Goal: Navigation & Orientation: Find specific page/section

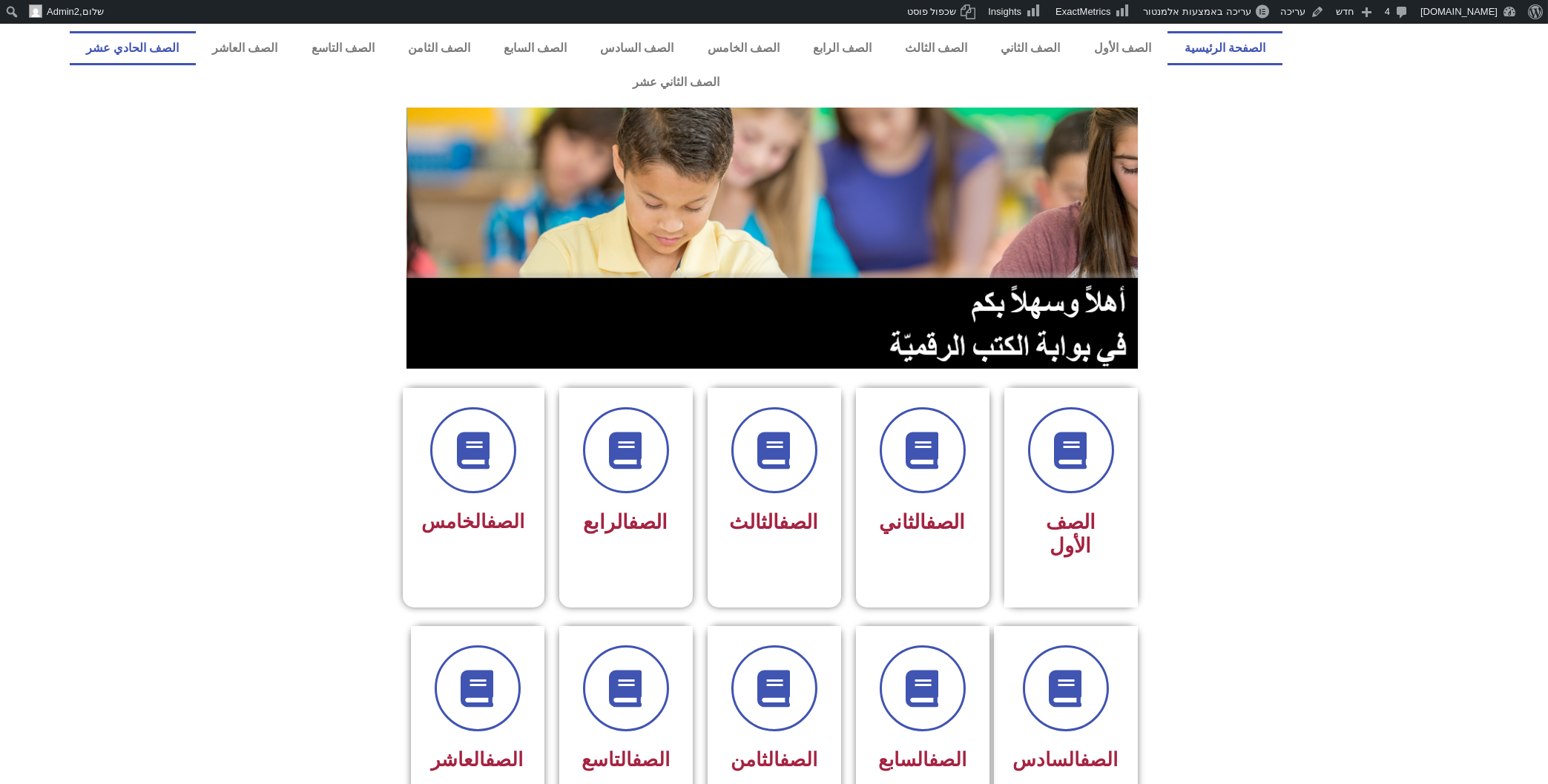
click at [196, 52] on link "الصف الحادي عشر" at bounding box center [133, 48] width 126 height 34
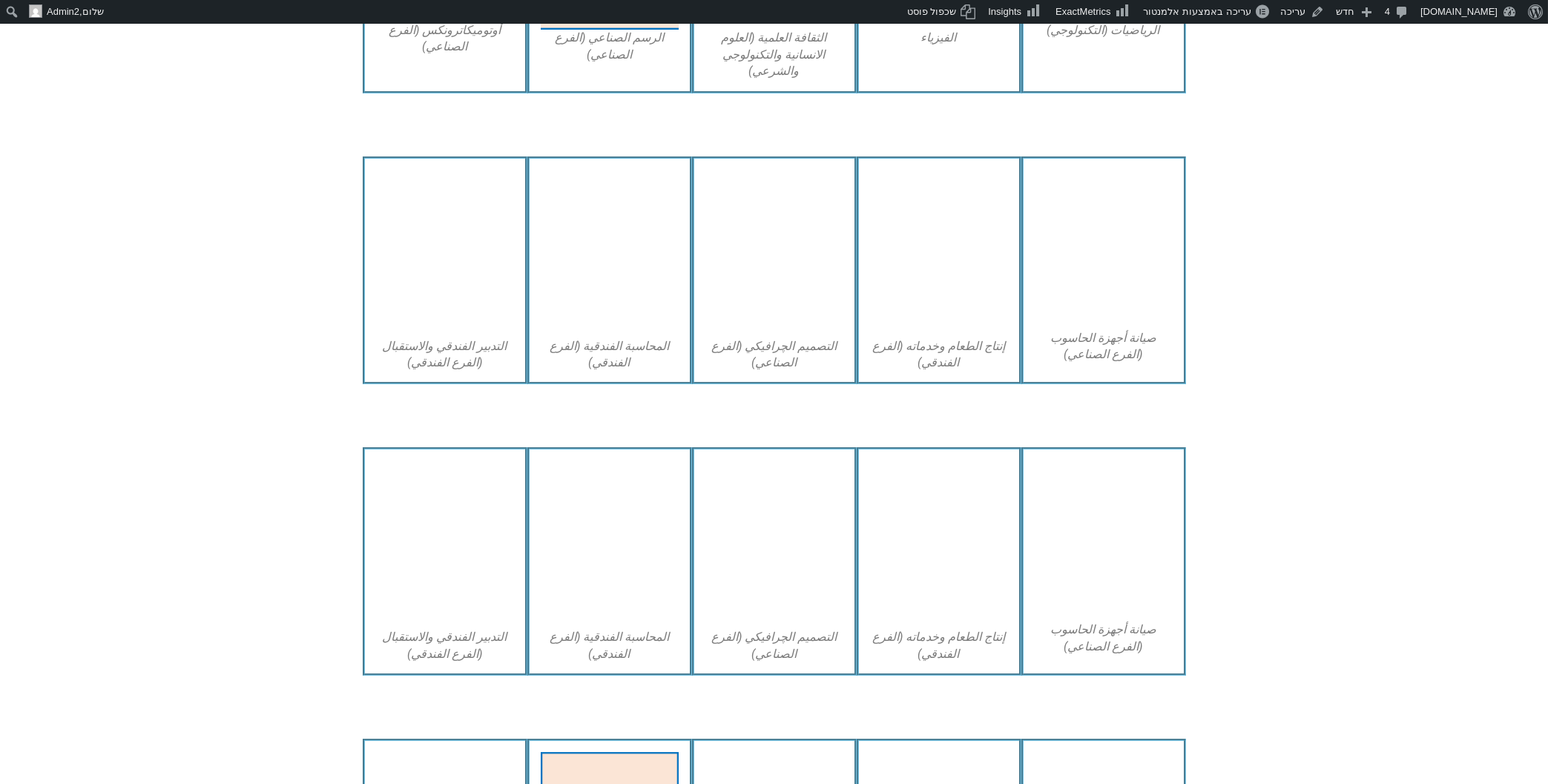
scroll to position [1749, 0]
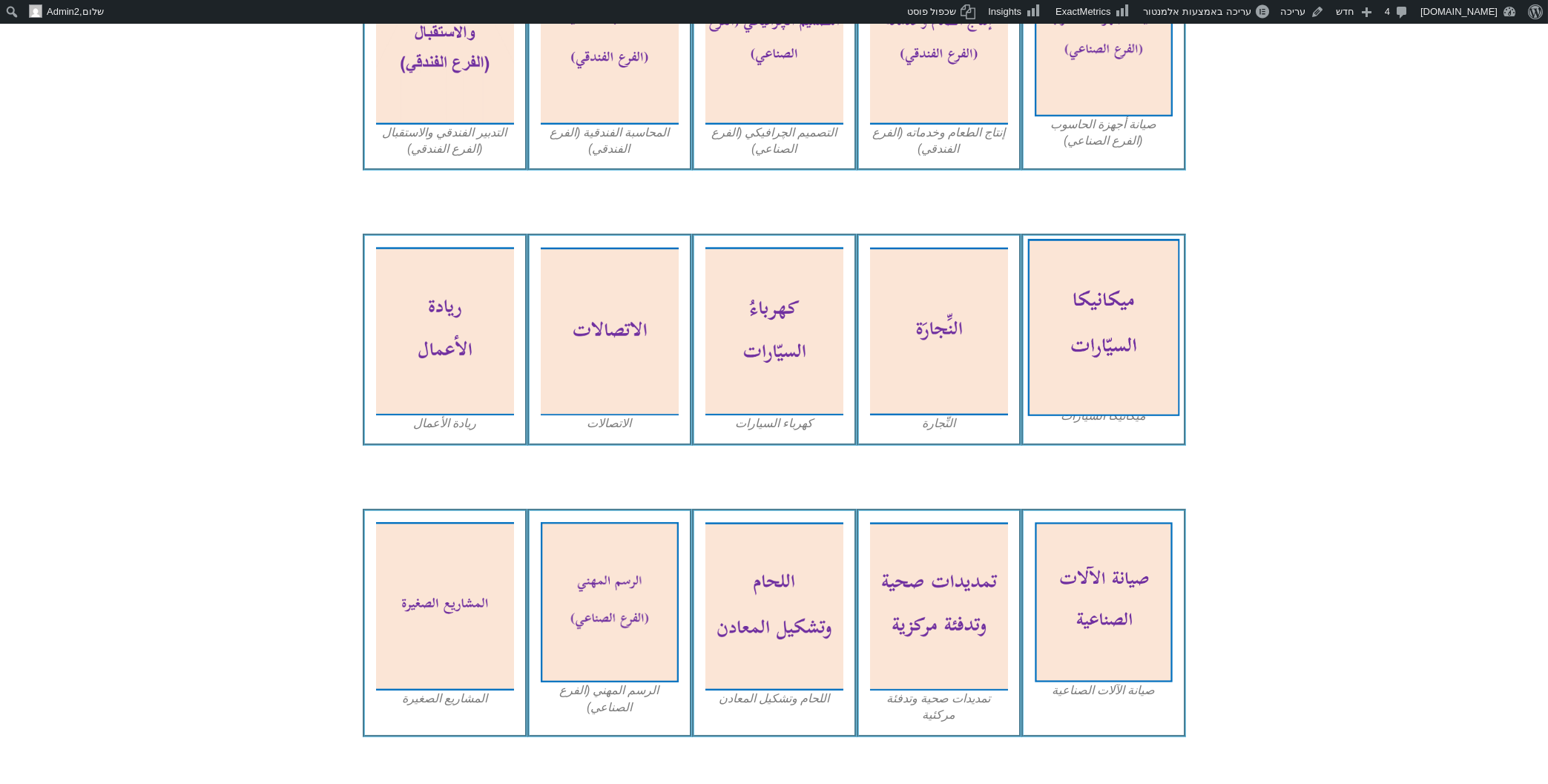
scroll to position [1486, 0]
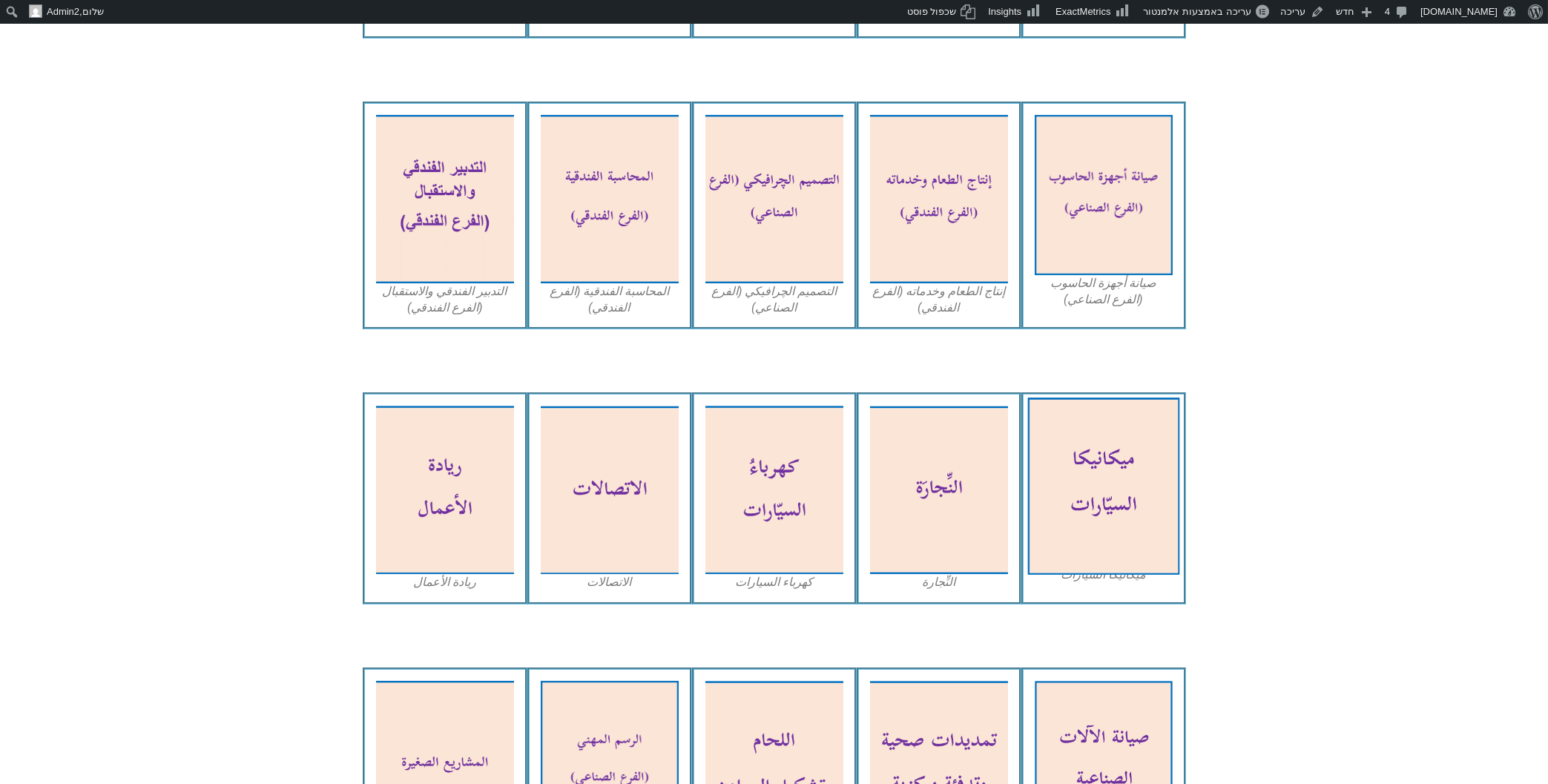
click at [1100, 441] on img at bounding box center [1103, 486] width 152 height 177
click at [1113, 432] on img at bounding box center [1103, 486] width 152 height 177
click at [1124, 436] on img at bounding box center [1103, 486] width 152 height 177
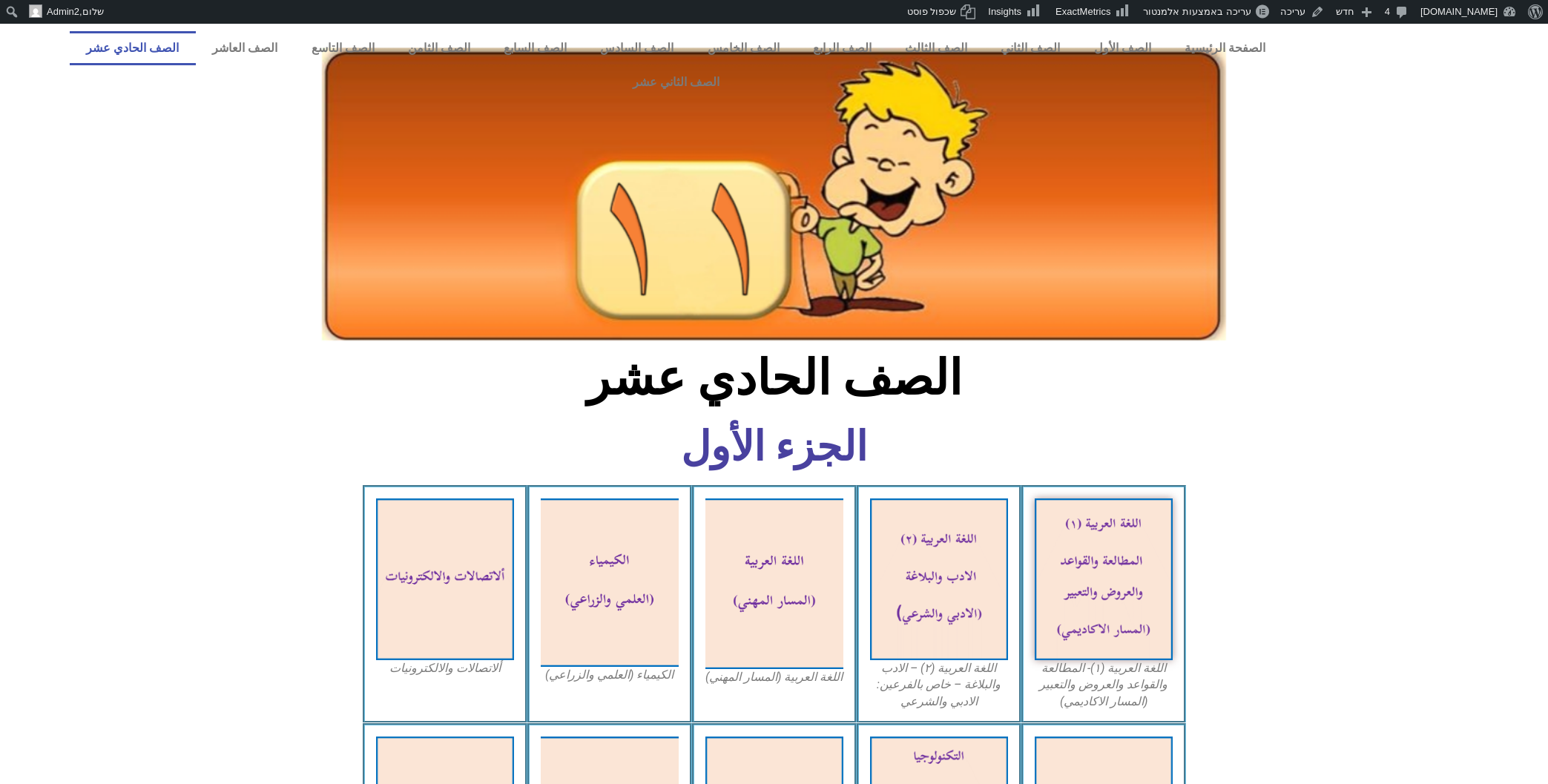
scroll to position [1486, 0]
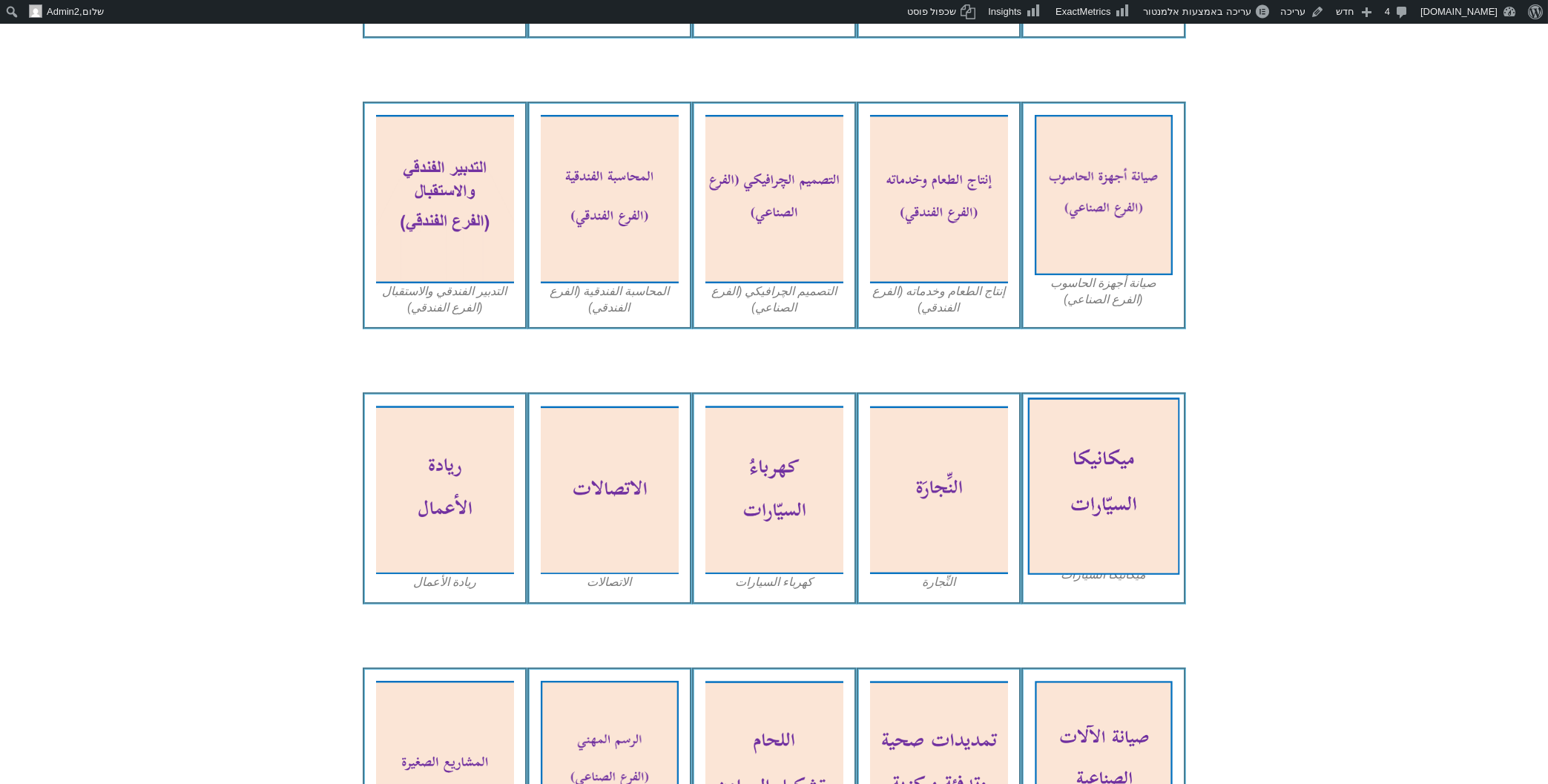
click at [1142, 450] on img at bounding box center [1103, 486] width 152 height 177
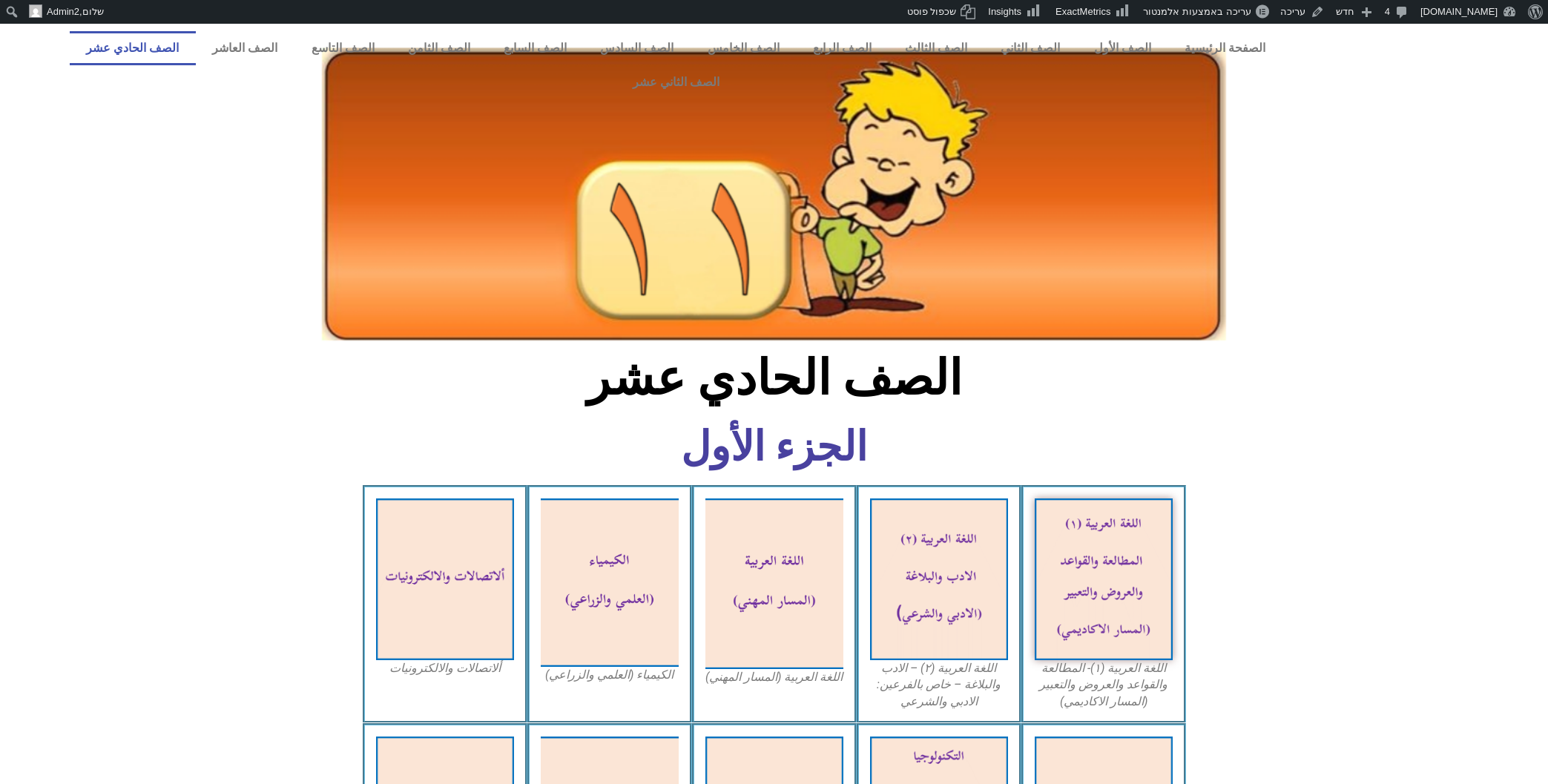
scroll to position [1486, 0]
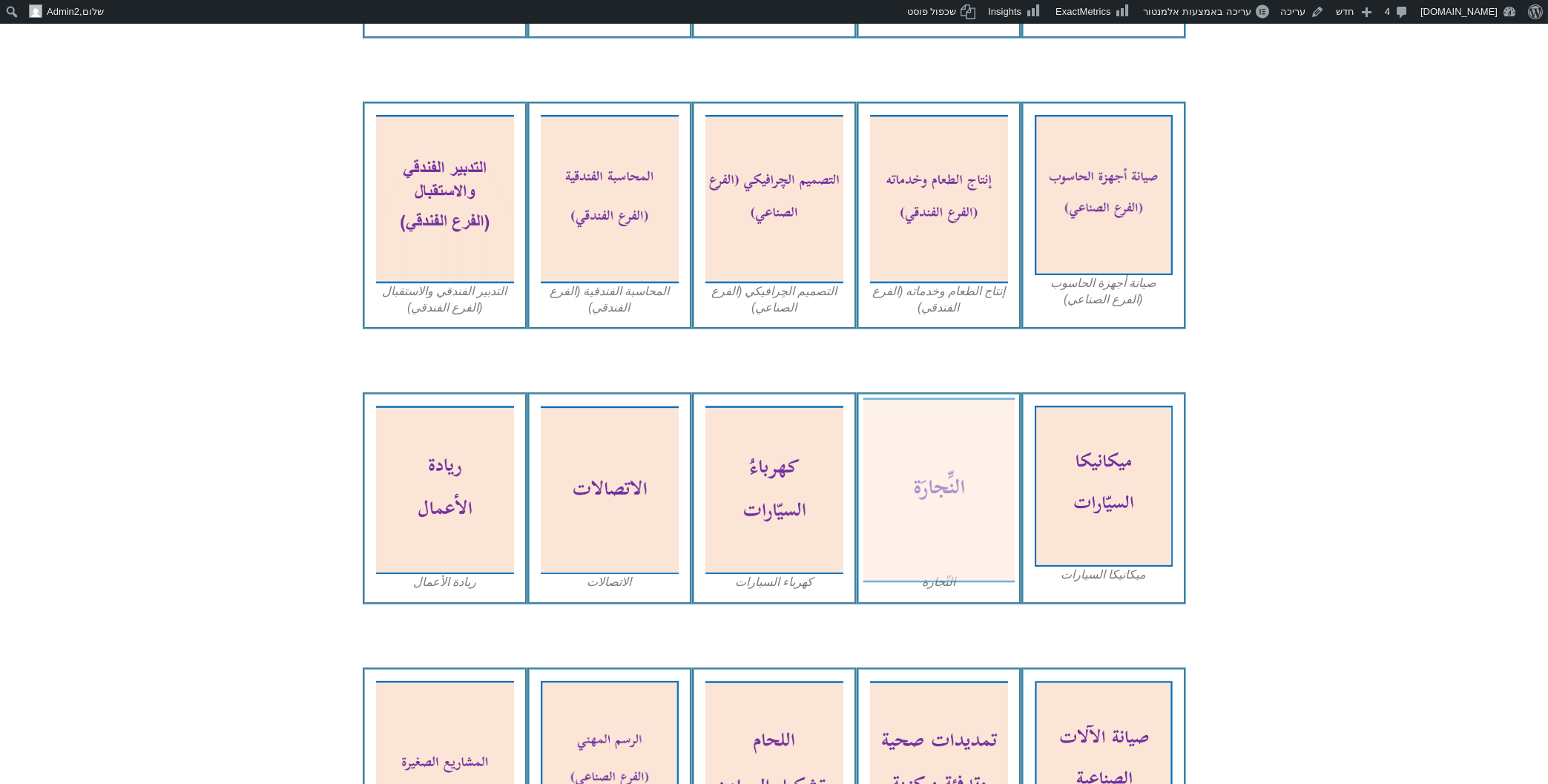
click at [914, 407] on img at bounding box center [938, 490] width 152 height 185
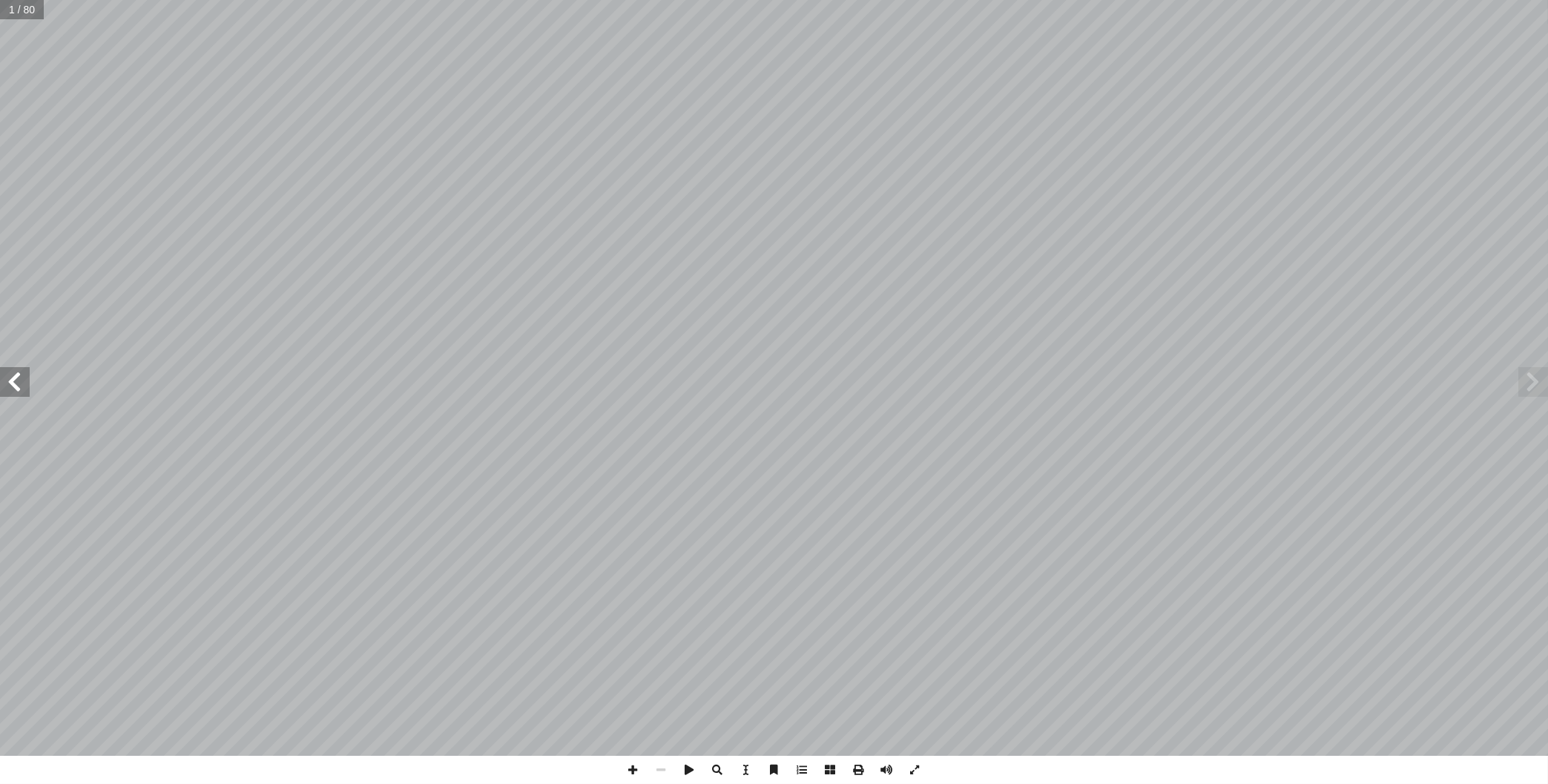
click at [20, 380] on span at bounding box center [14, 381] width 29 height 29
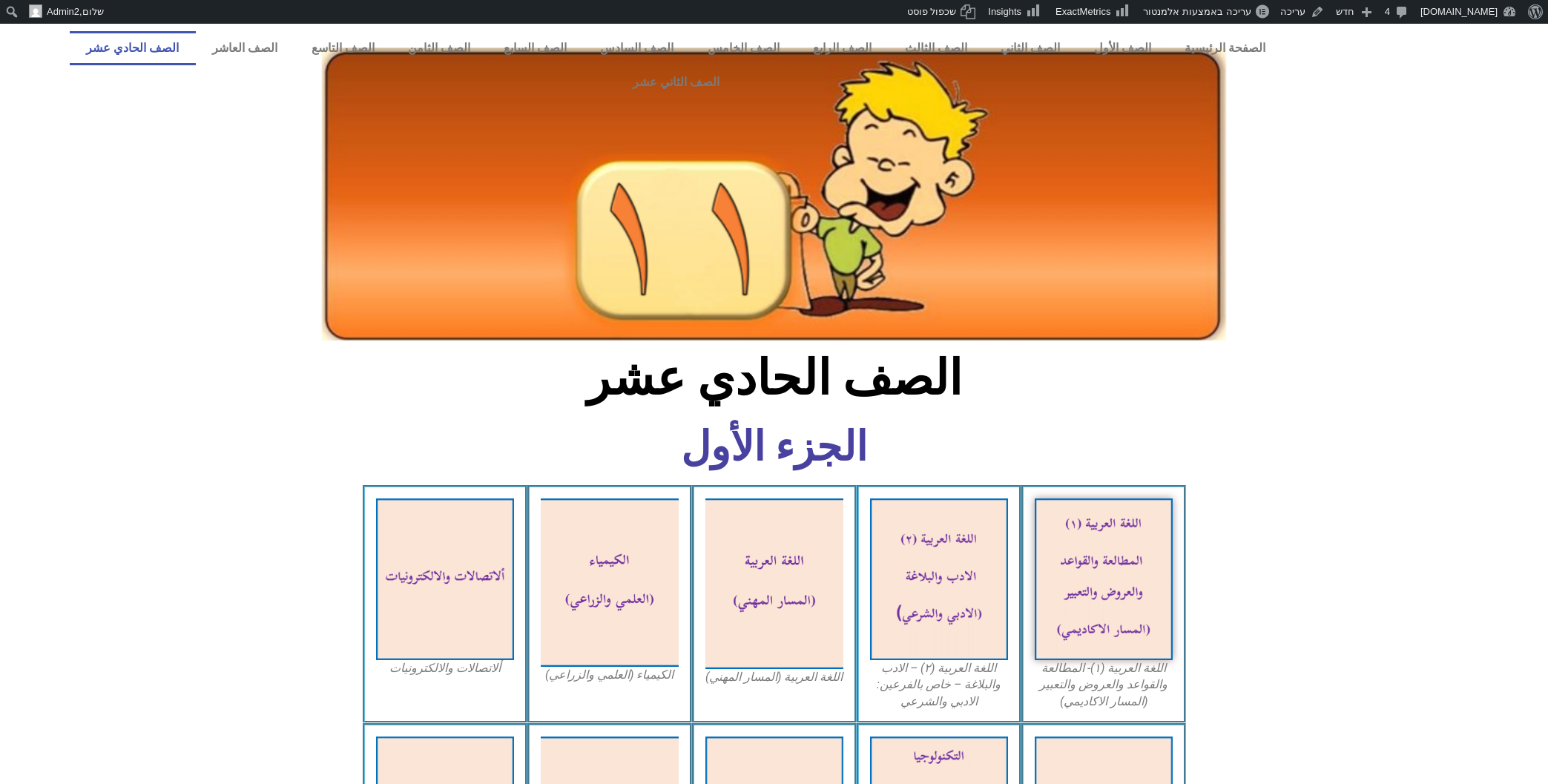
scroll to position [1486, 0]
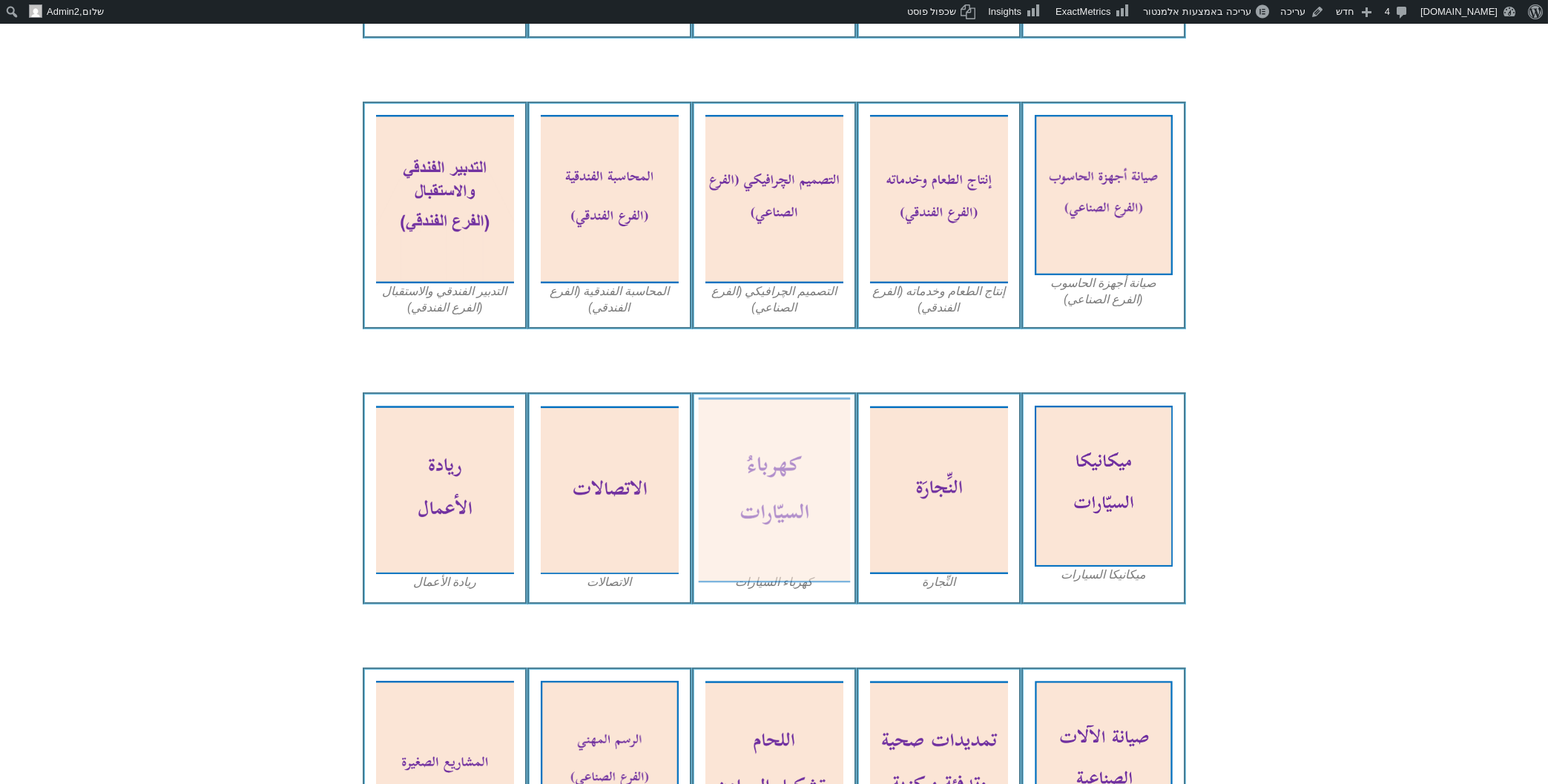
click at [786, 442] on img at bounding box center [774, 490] width 152 height 185
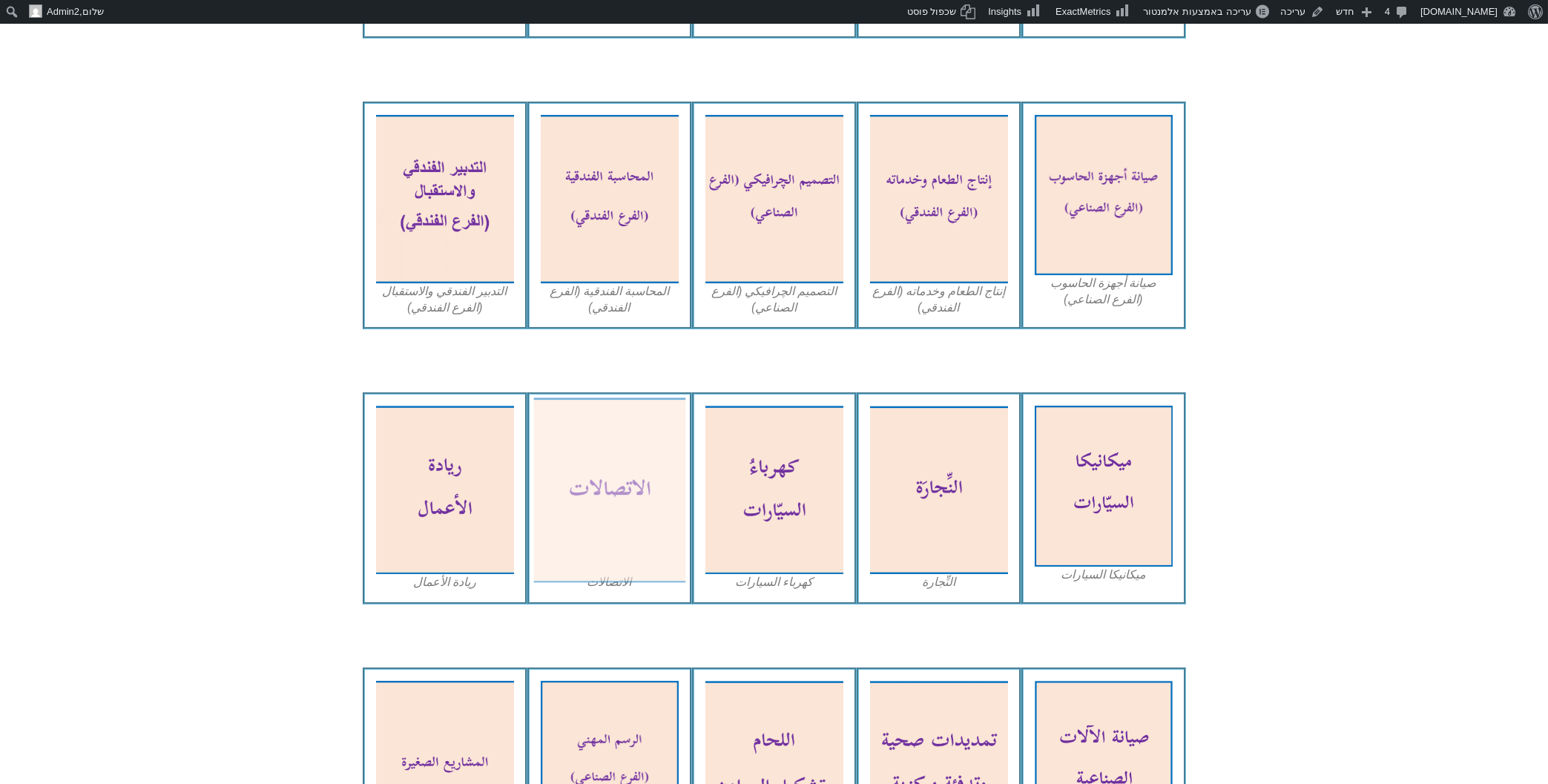
click at [593, 398] on img at bounding box center [609, 490] width 152 height 185
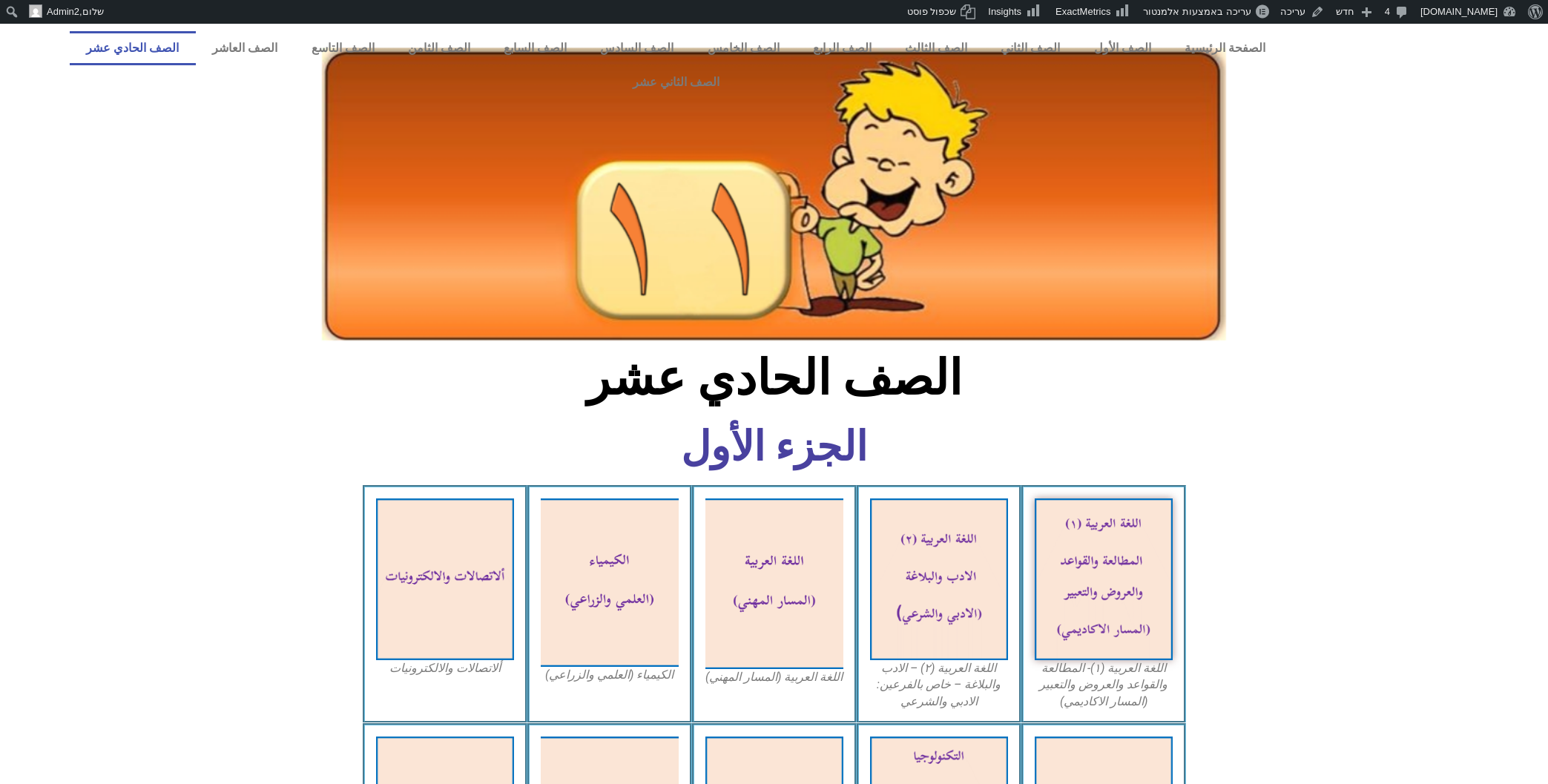
scroll to position [1486, 0]
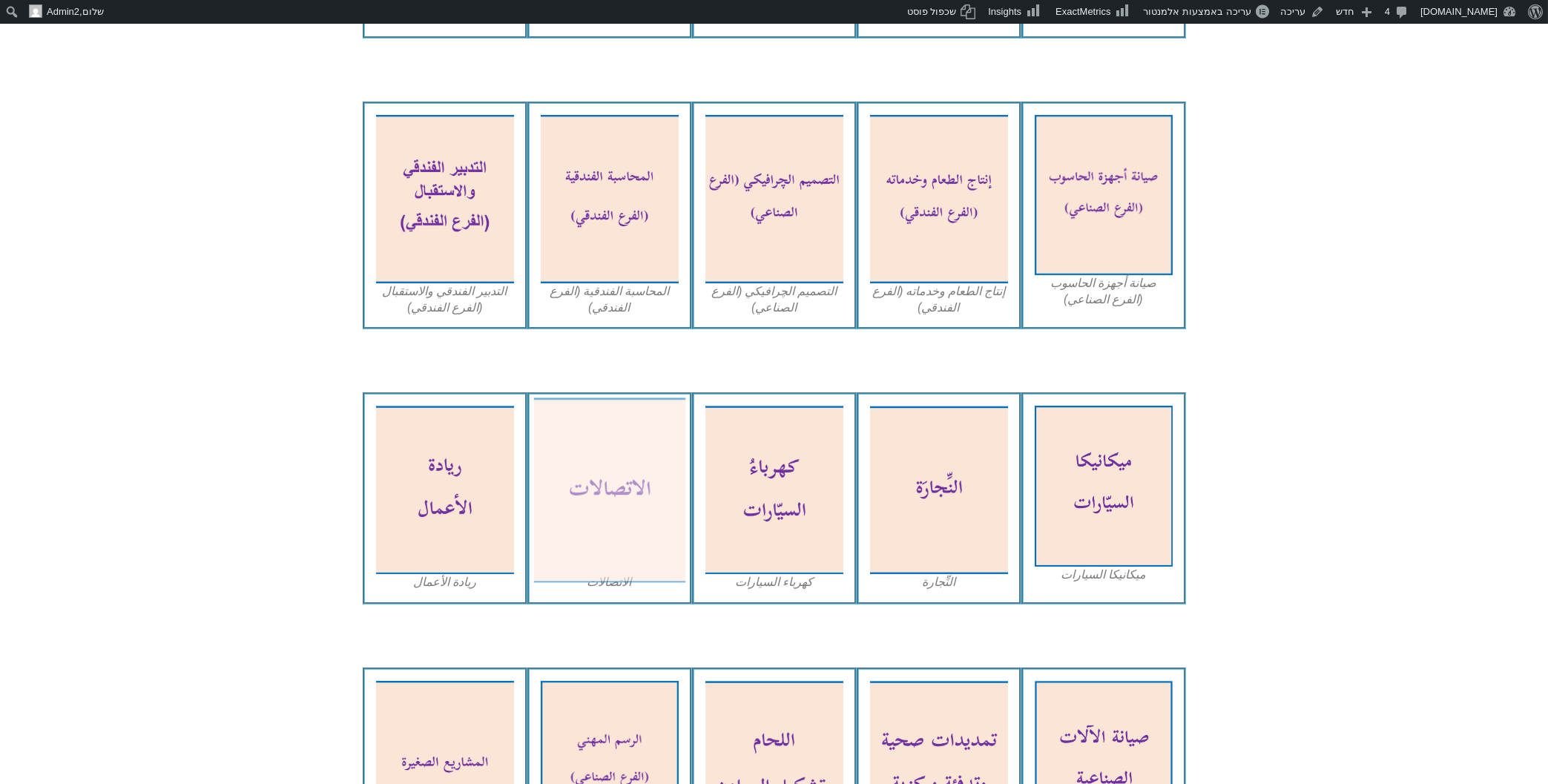
click at [602, 425] on img at bounding box center [609, 490] width 152 height 185
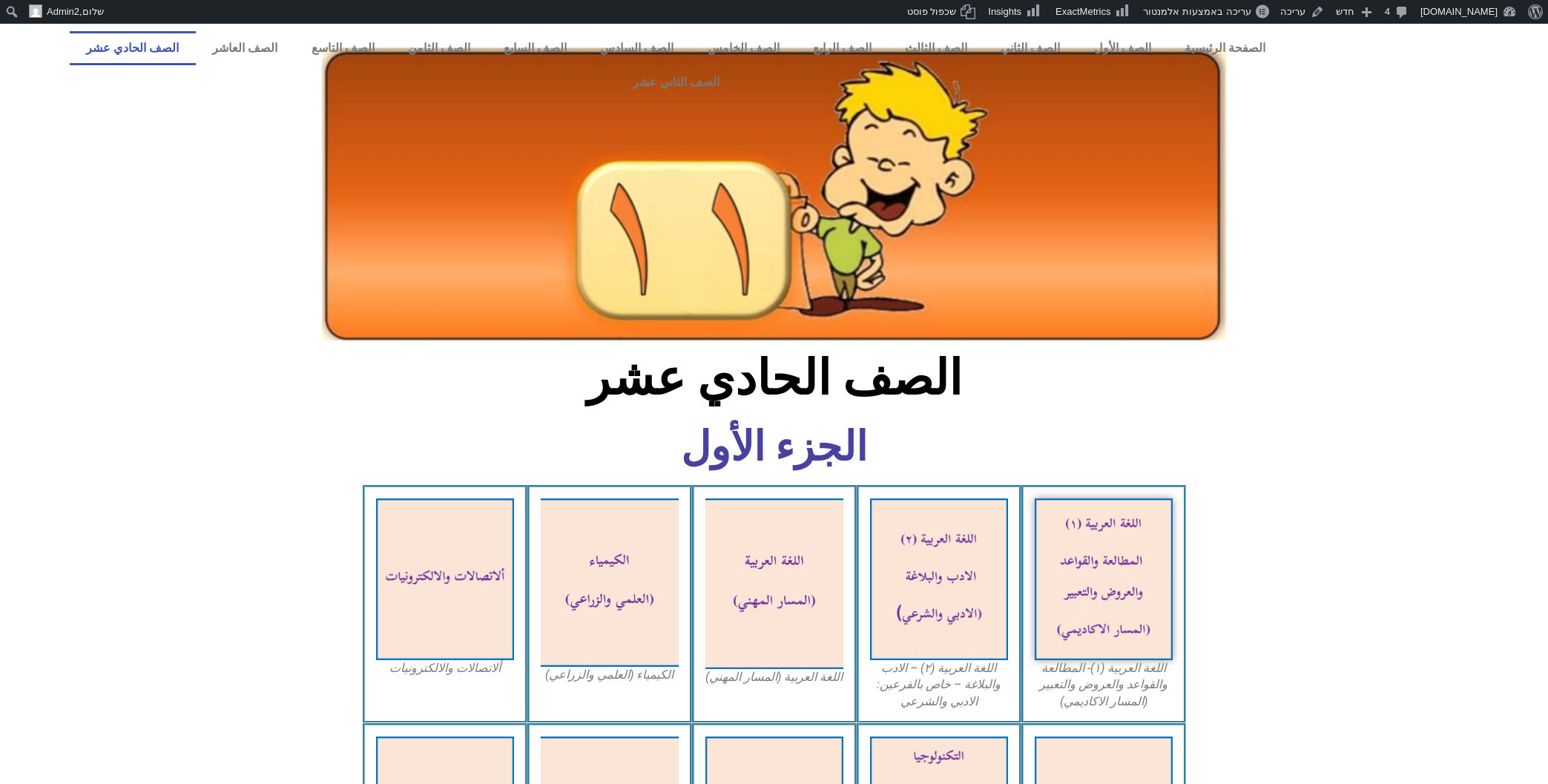
scroll to position [1486, 0]
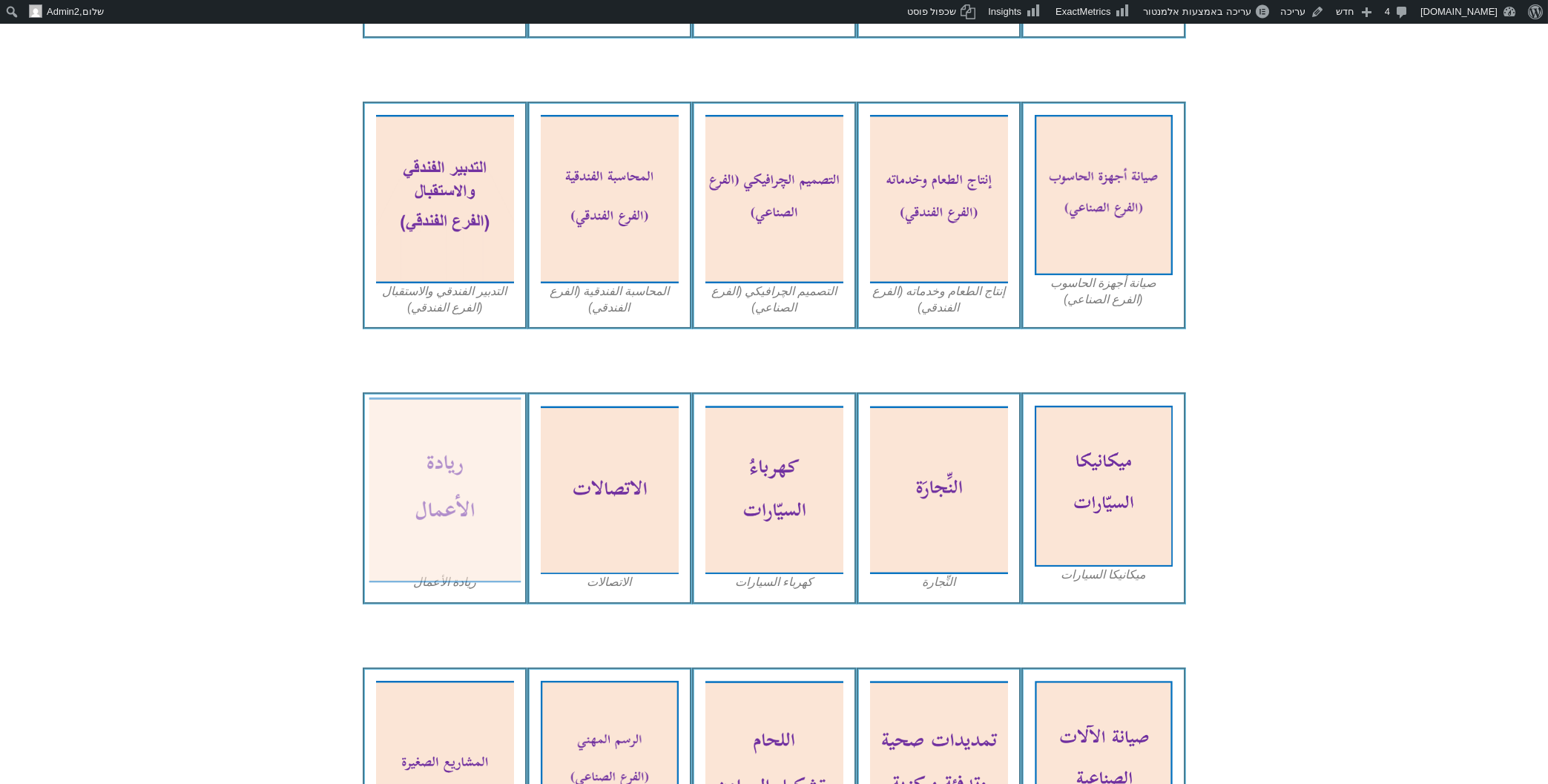
click at [442, 421] on img at bounding box center [444, 490] width 152 height 185
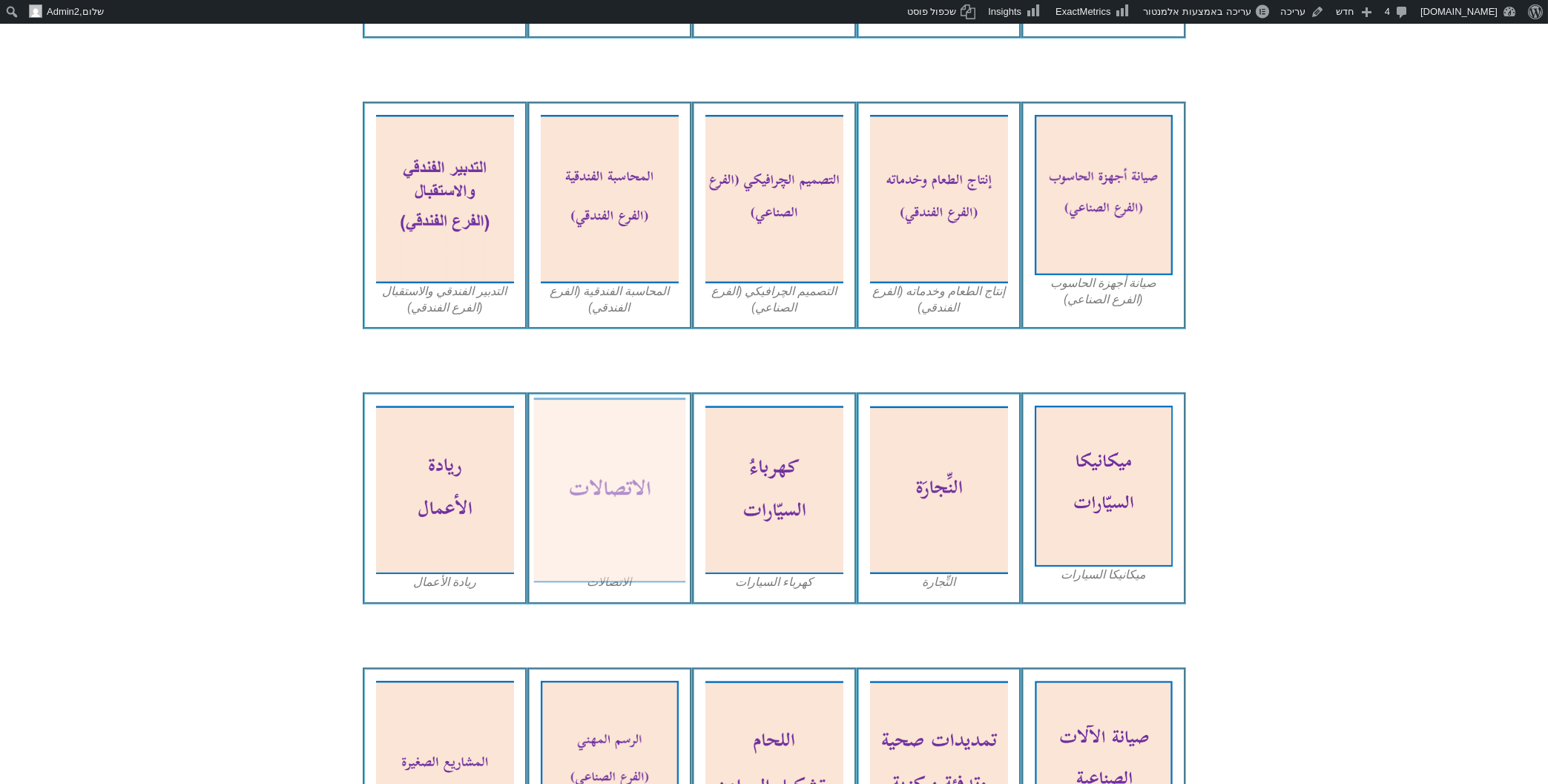
click at [609, 398] on img at bounding box center [609, 490] width 152 height 185
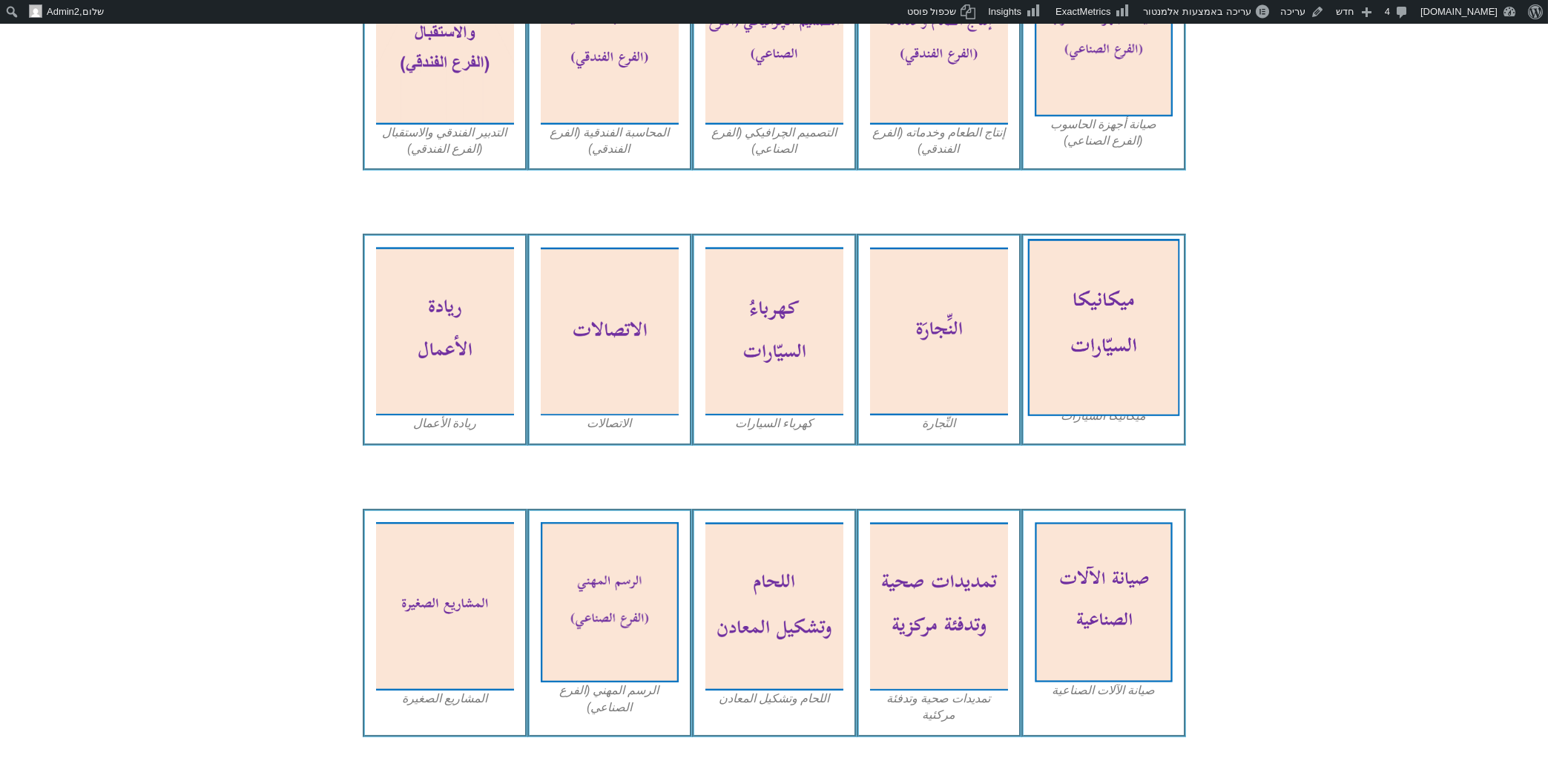
scroll to position [1724, 0]
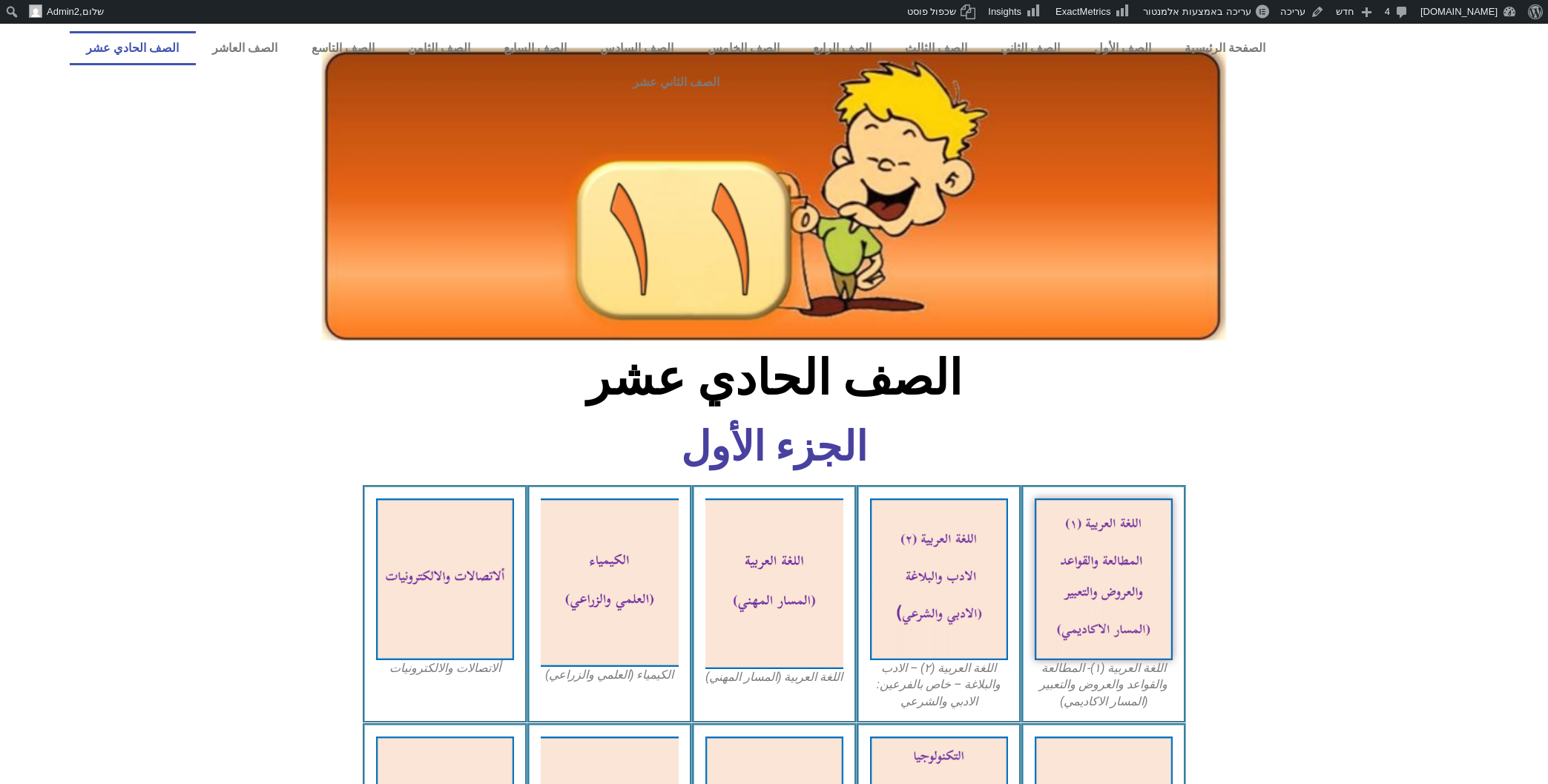
scroll to position [1724, 0]
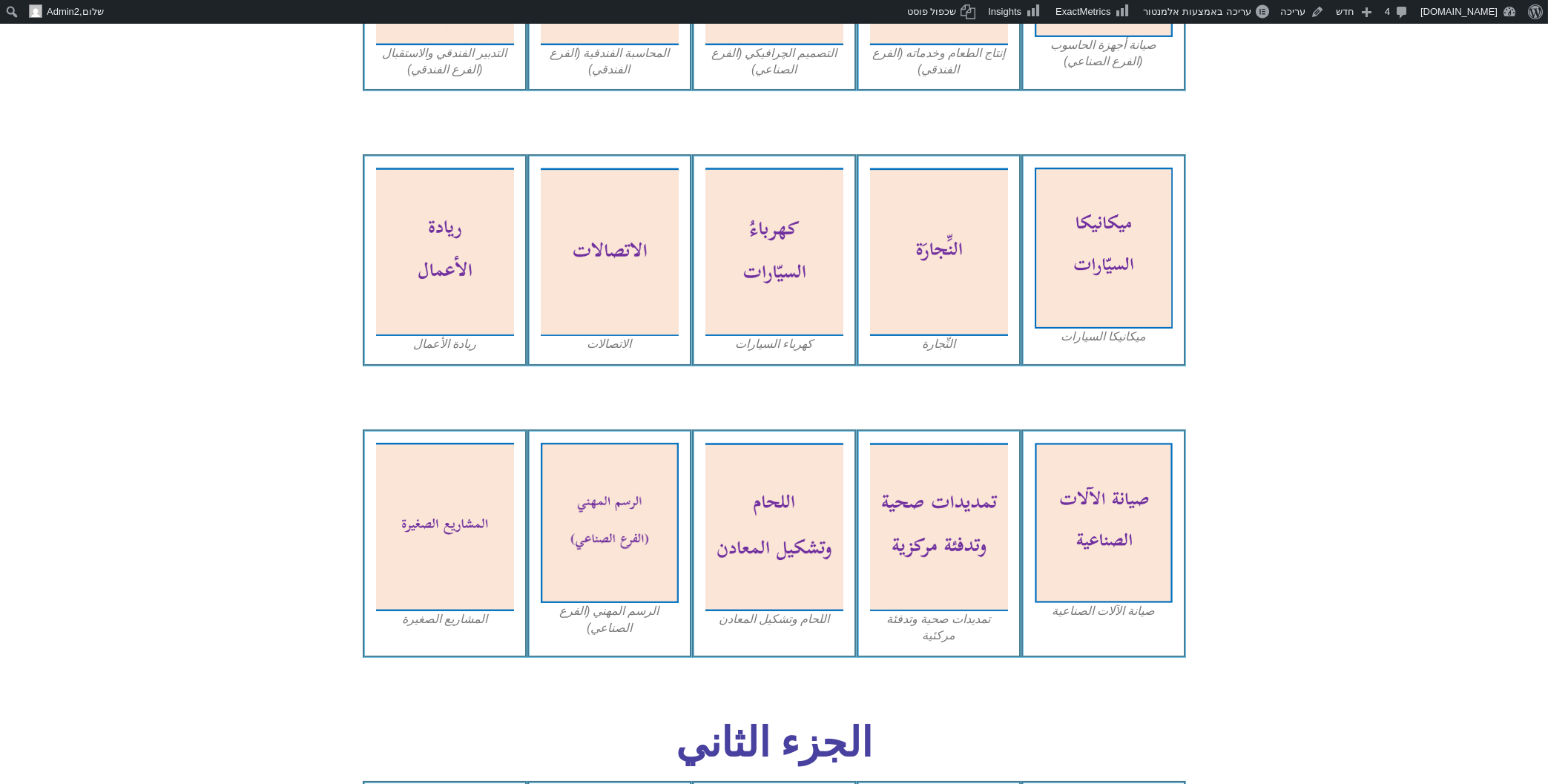
click at [1100, 458] on img at bounding box center [1104, 522] width 138 height 160
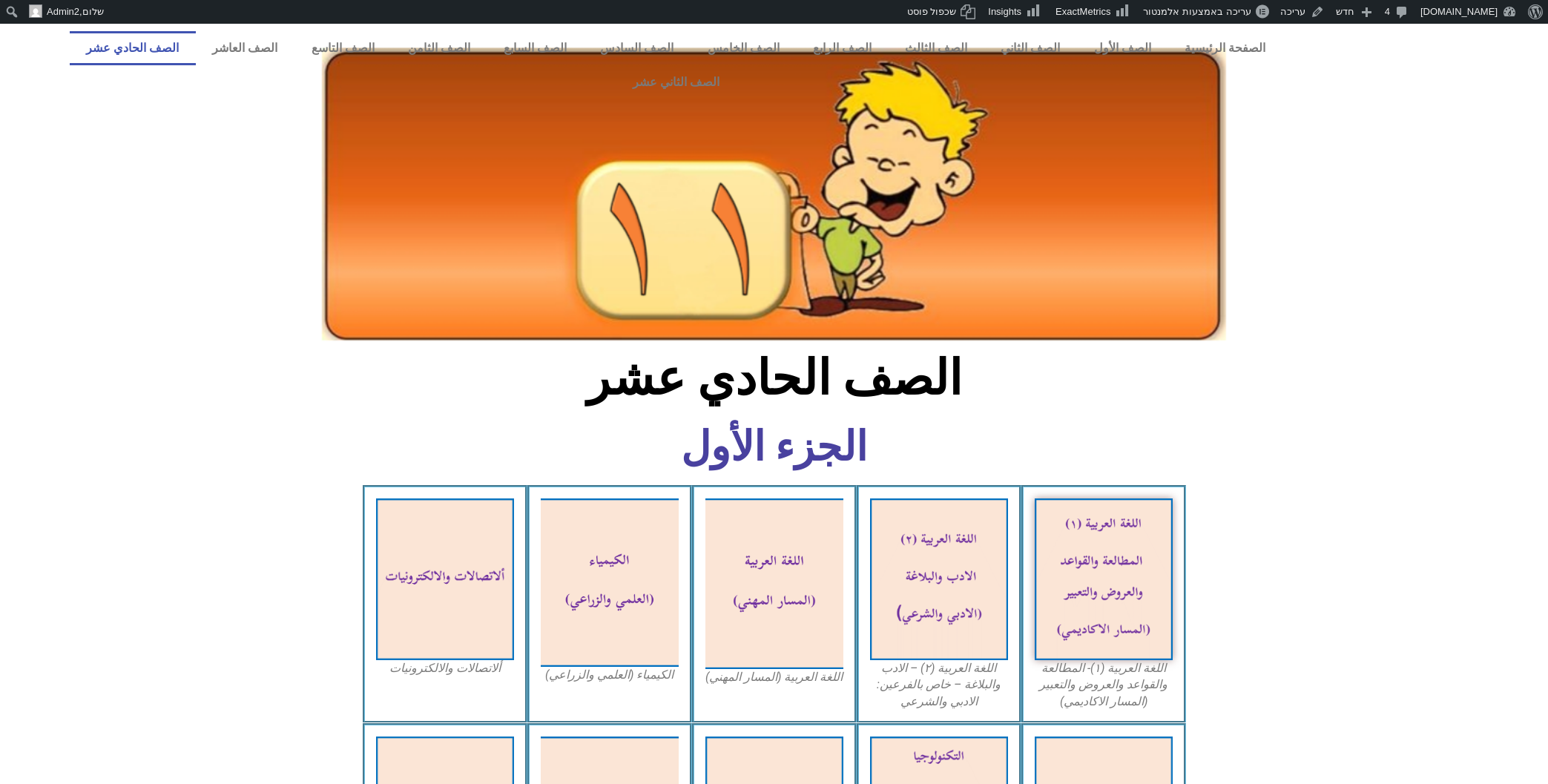
scroll to position [1724, 0]
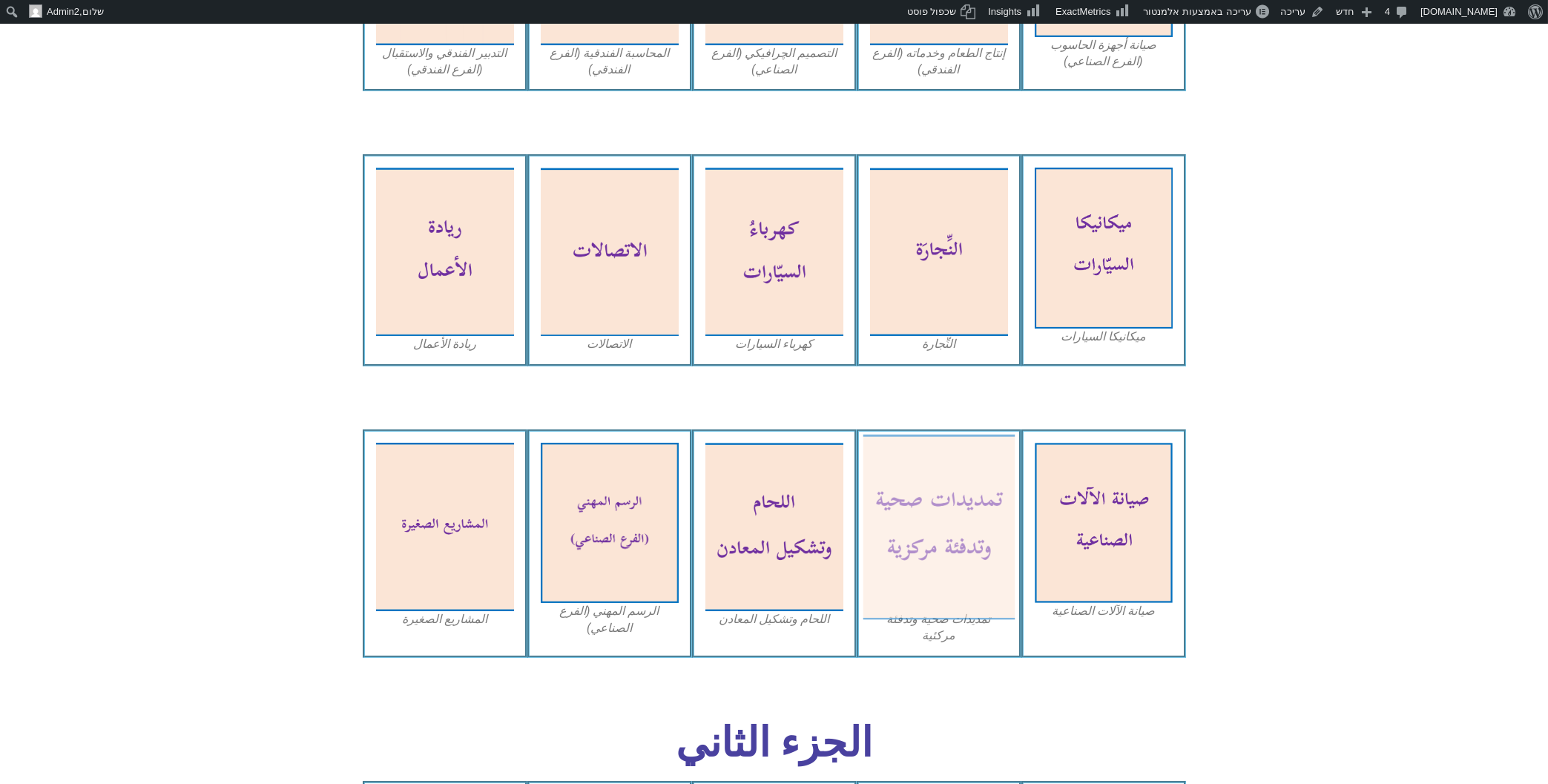
click at [928, 434] on img at bounding box center [938, 527] width 152 height 185
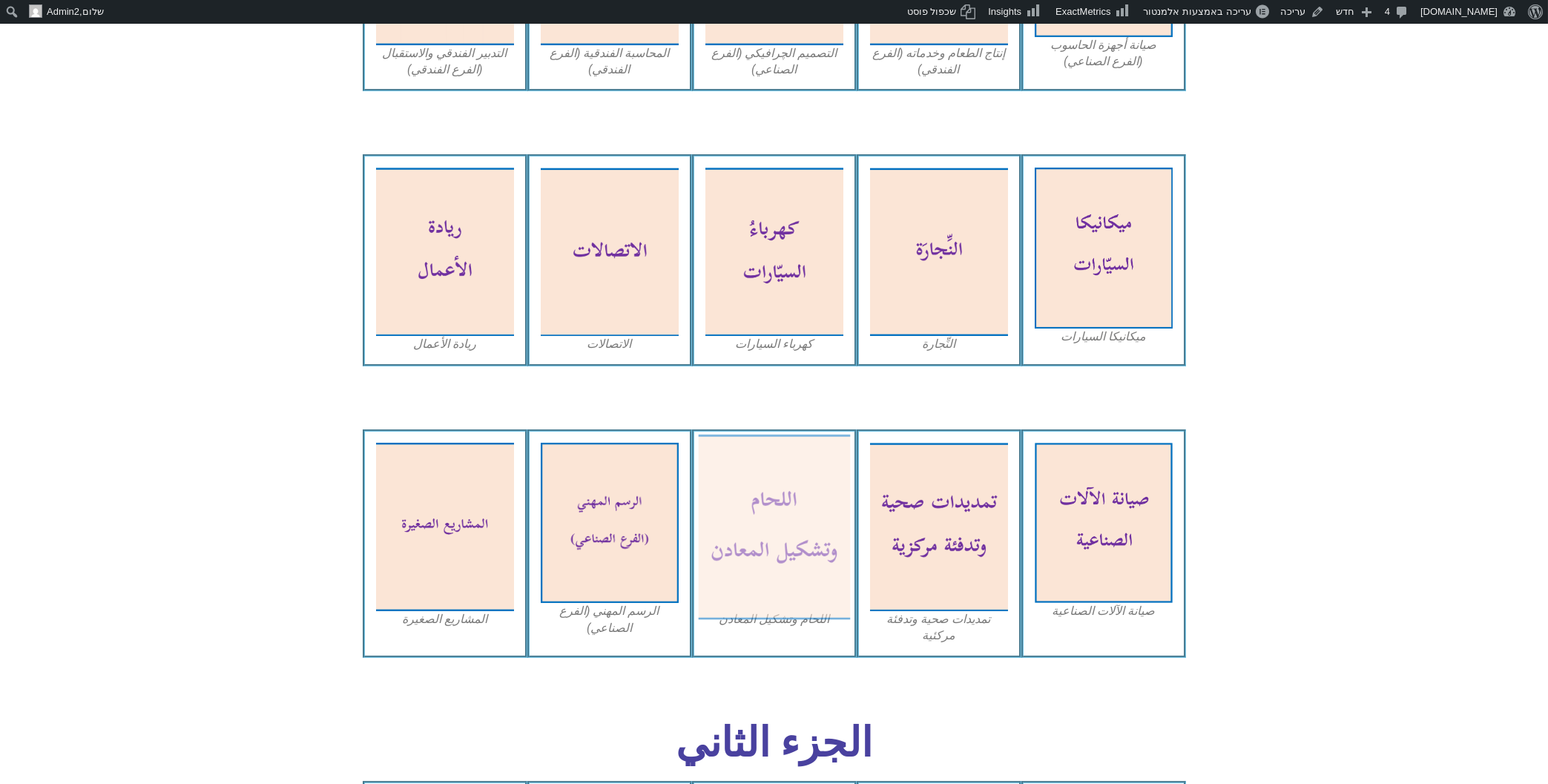
click at [776, 487] on img at bounding box center [774, 527] width 152 height 185
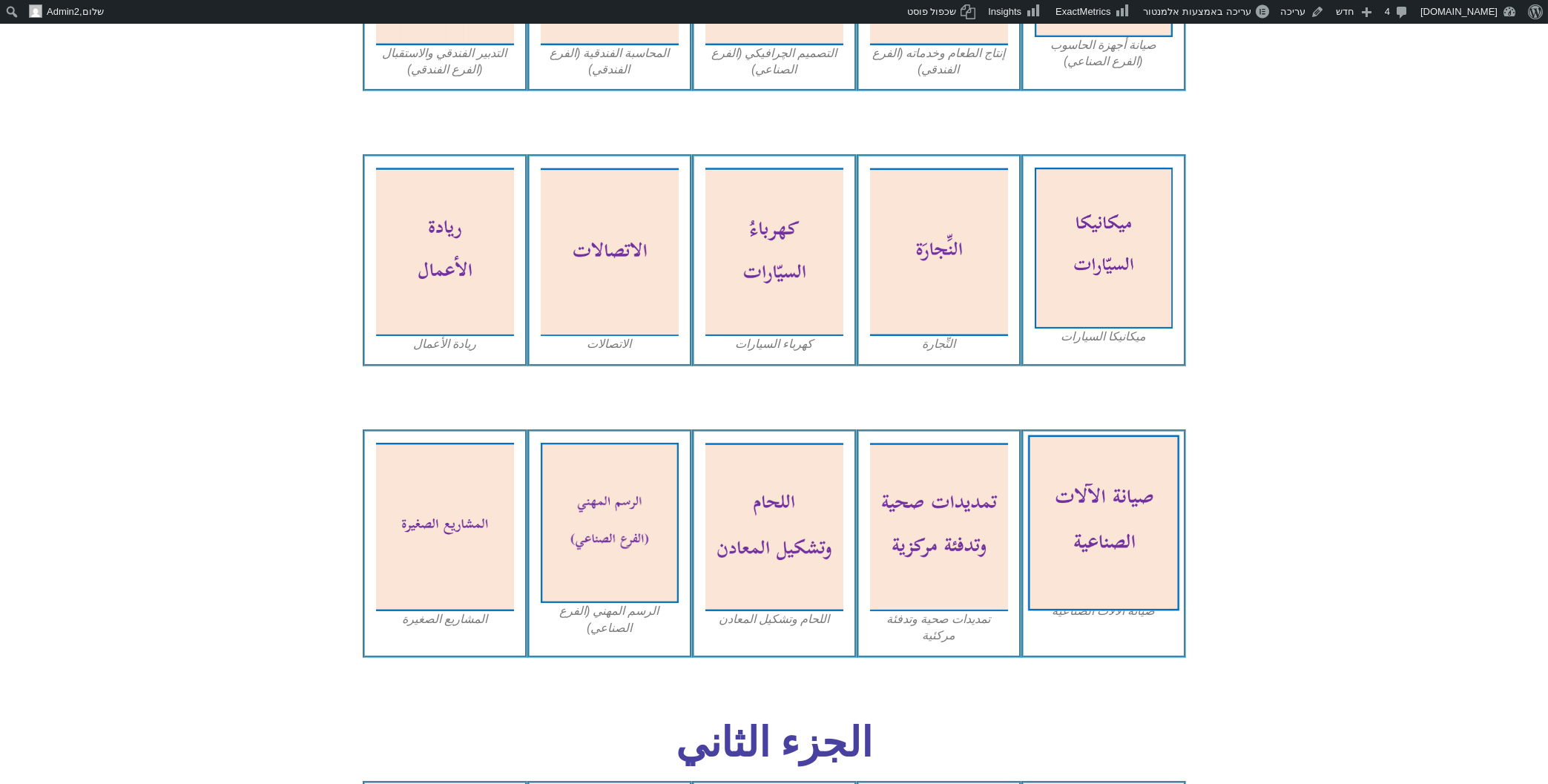
click at [1096, 435] on img at bounding box center [1103, 523] width 152 height 177
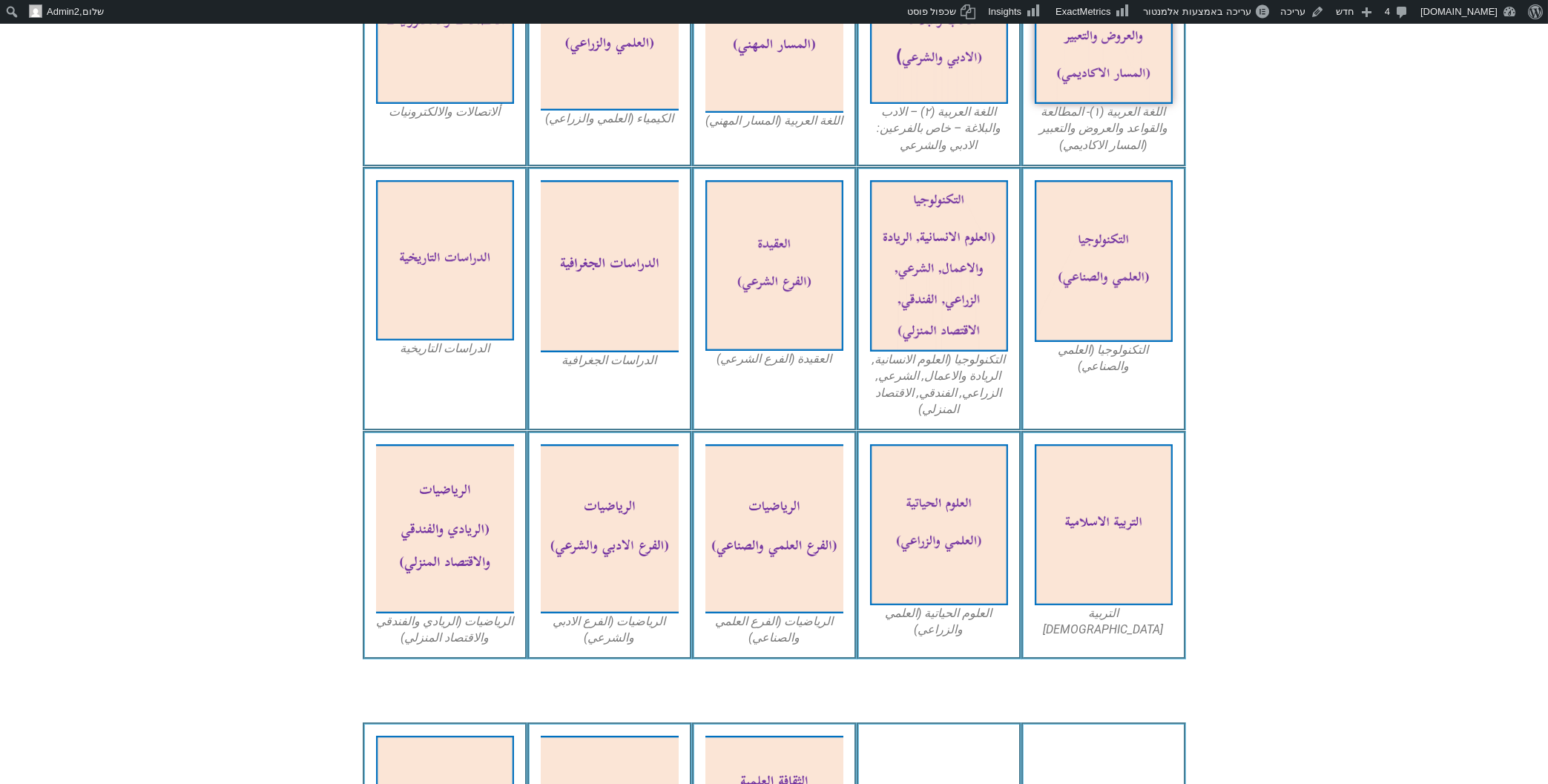
scroll to position [0, 0]
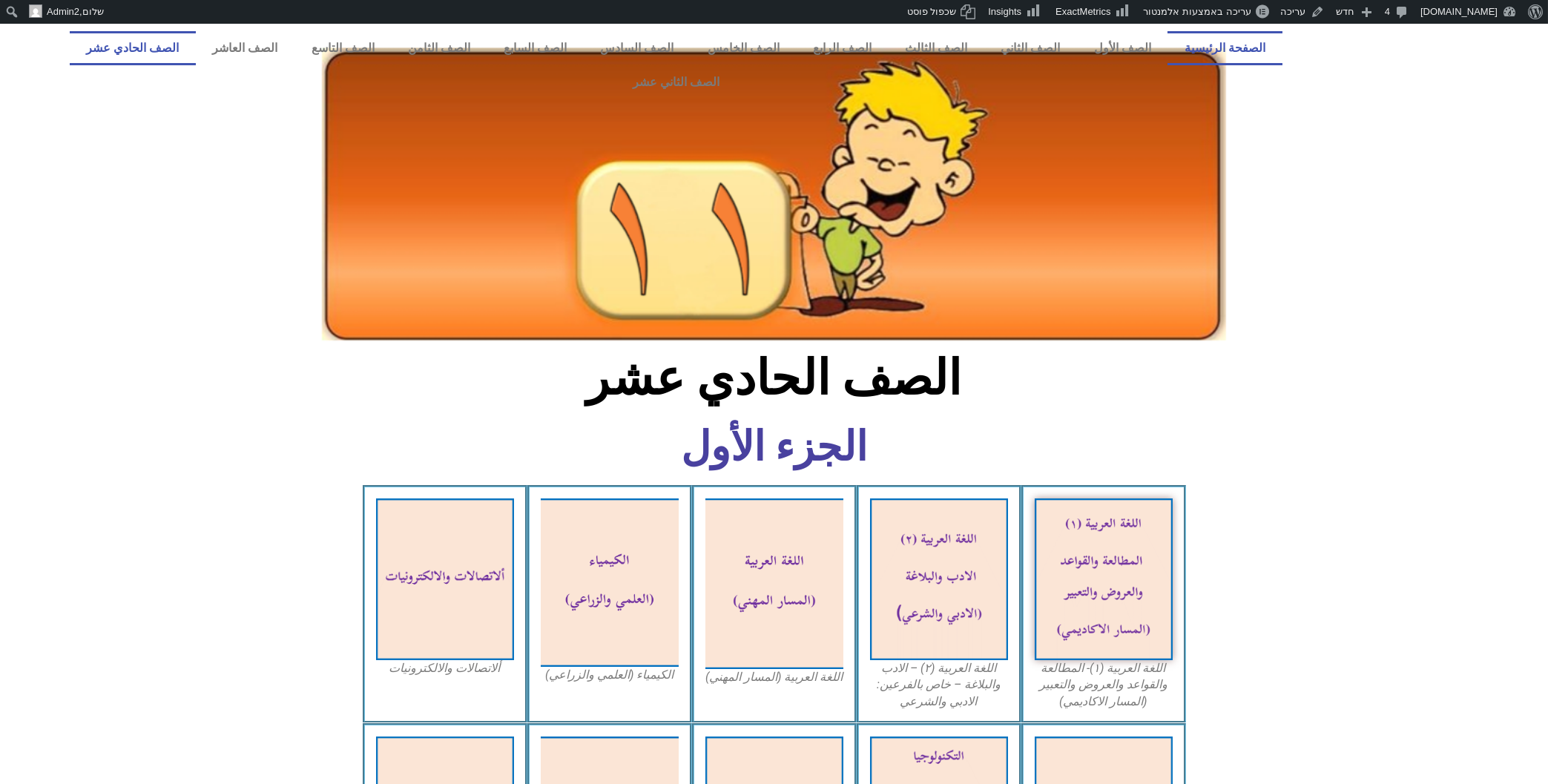
click at [1236, 44] on link "الصفحة الرئيسية" at bounding box center [1225, 48] width 114 height 34
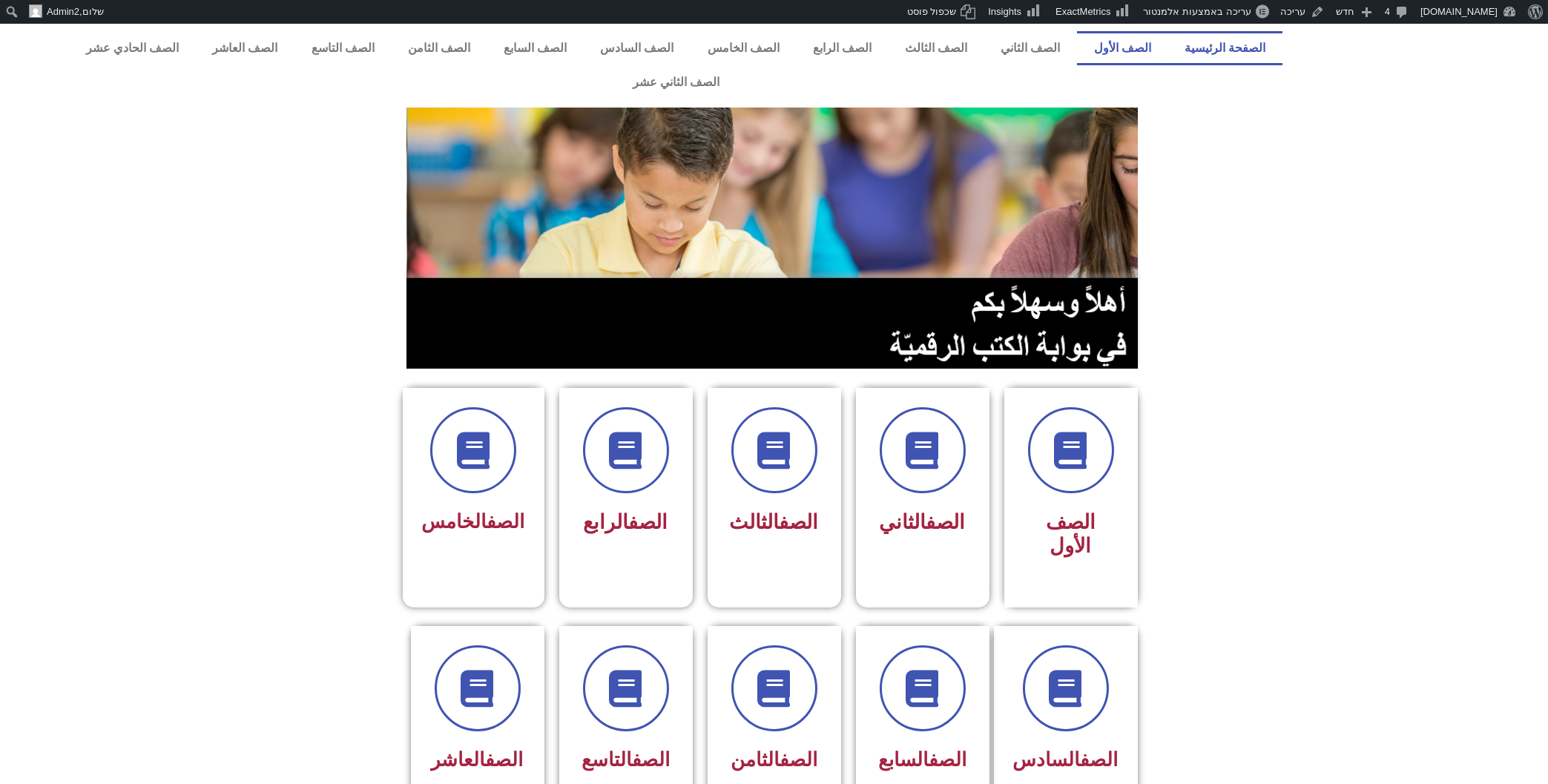
click at [1124, 45] on link "الصف الأول" at bounding box center [1122, 48] width 91 height 34
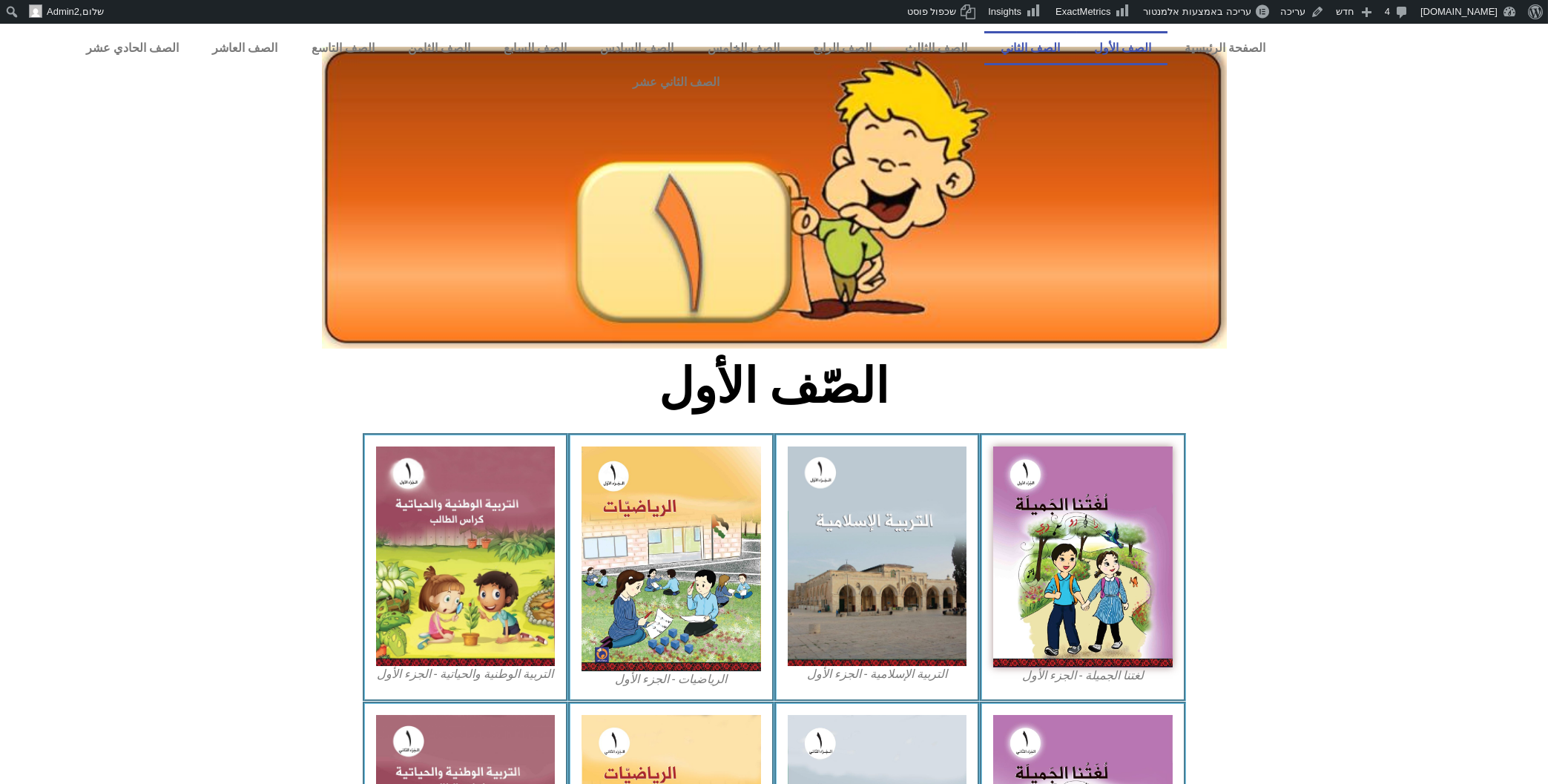
drag, startPoint x: 0, startPoint y: 0, endPoint x: 1037, endPoint y: 37, distance: 1037.7
click at [1037, 35] on link "الصف الثاني" at bounding box center [1031, 48] width 93 height 34
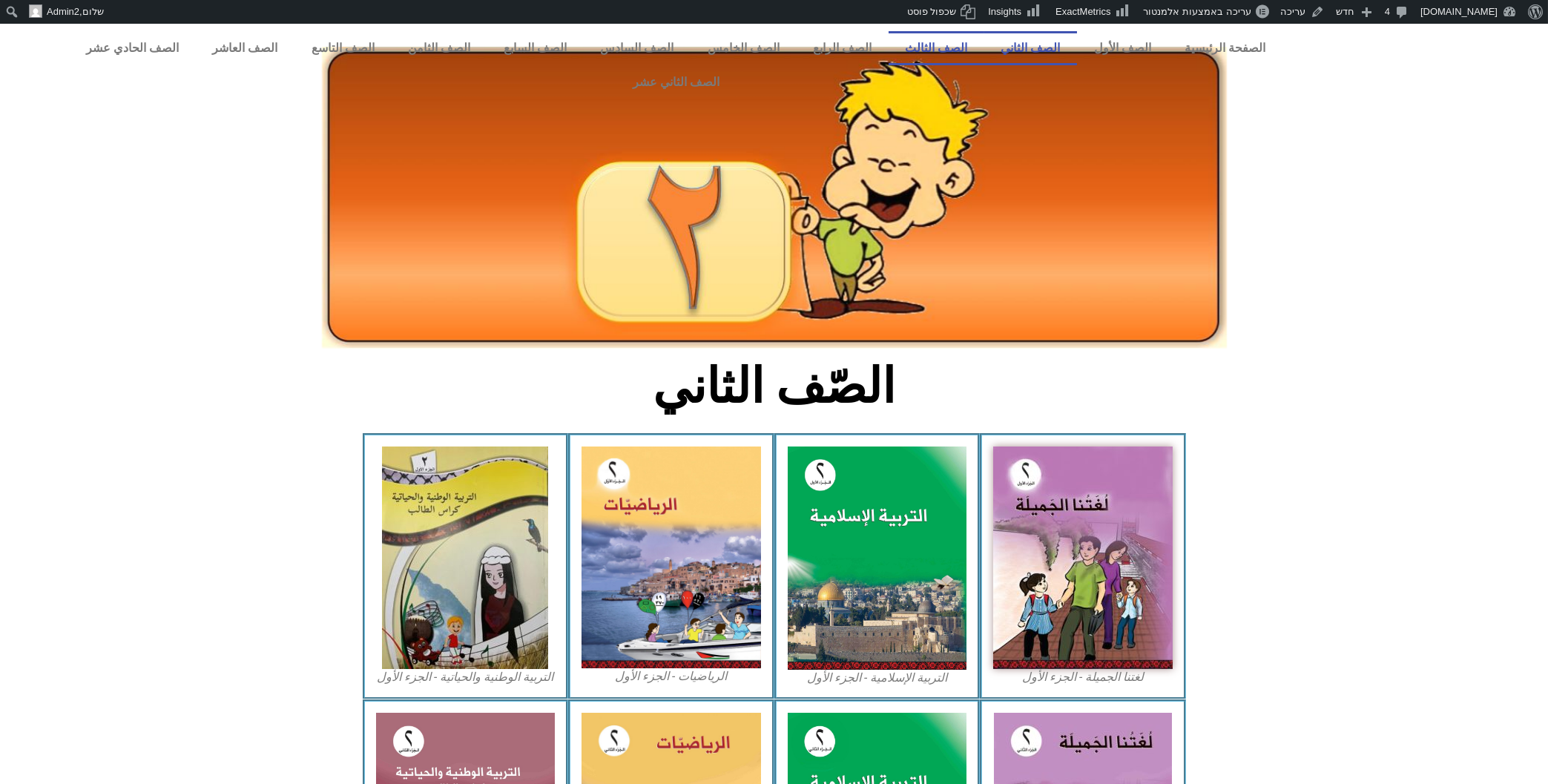
click at [957, 40] on link "الصف الثالث" at bounding box center [936, 48] width 96 height 34
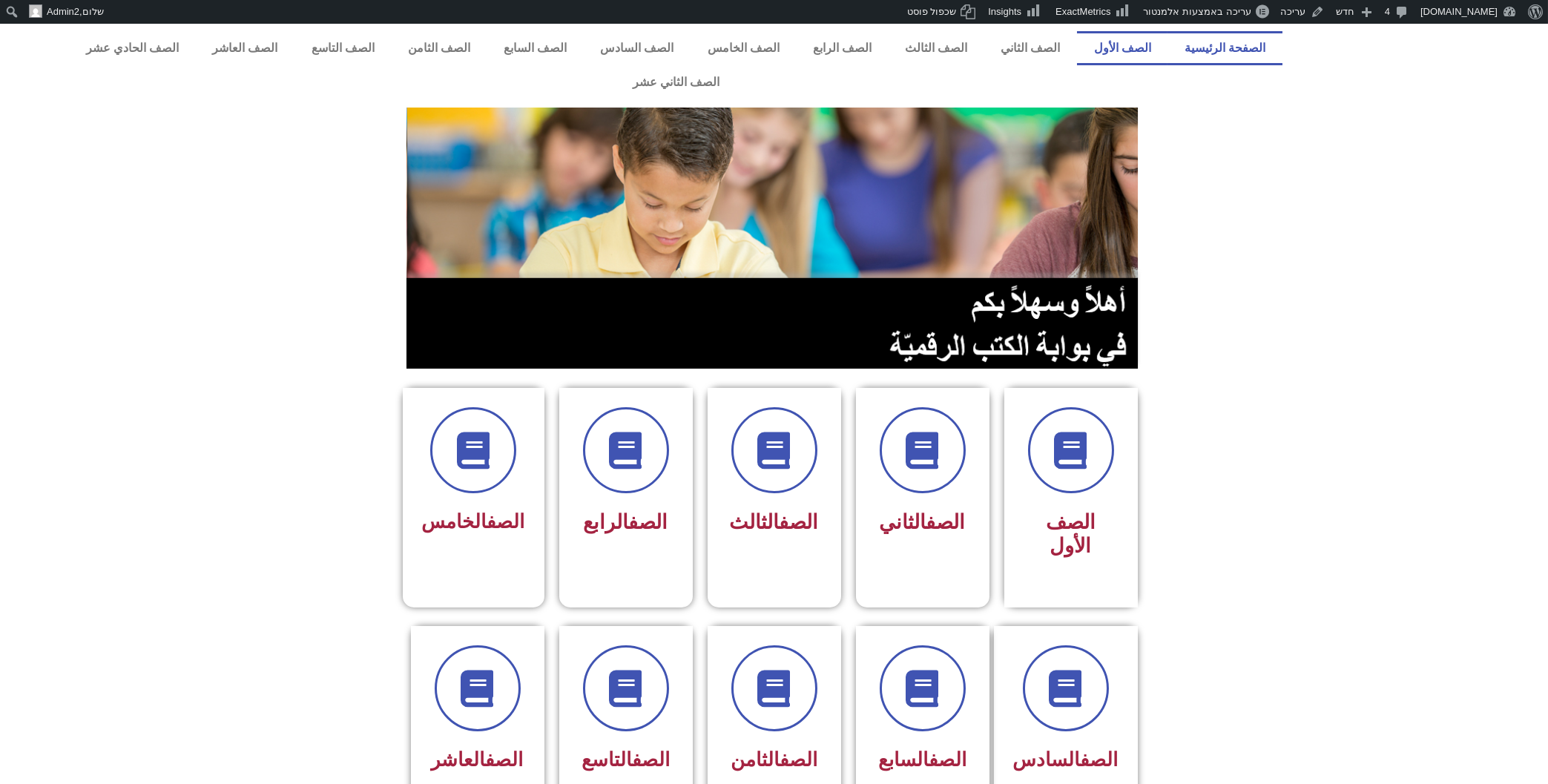
click at [1155, 50] on link "الصف الأول" at bounding box center [1122, 48] width 91 height 34
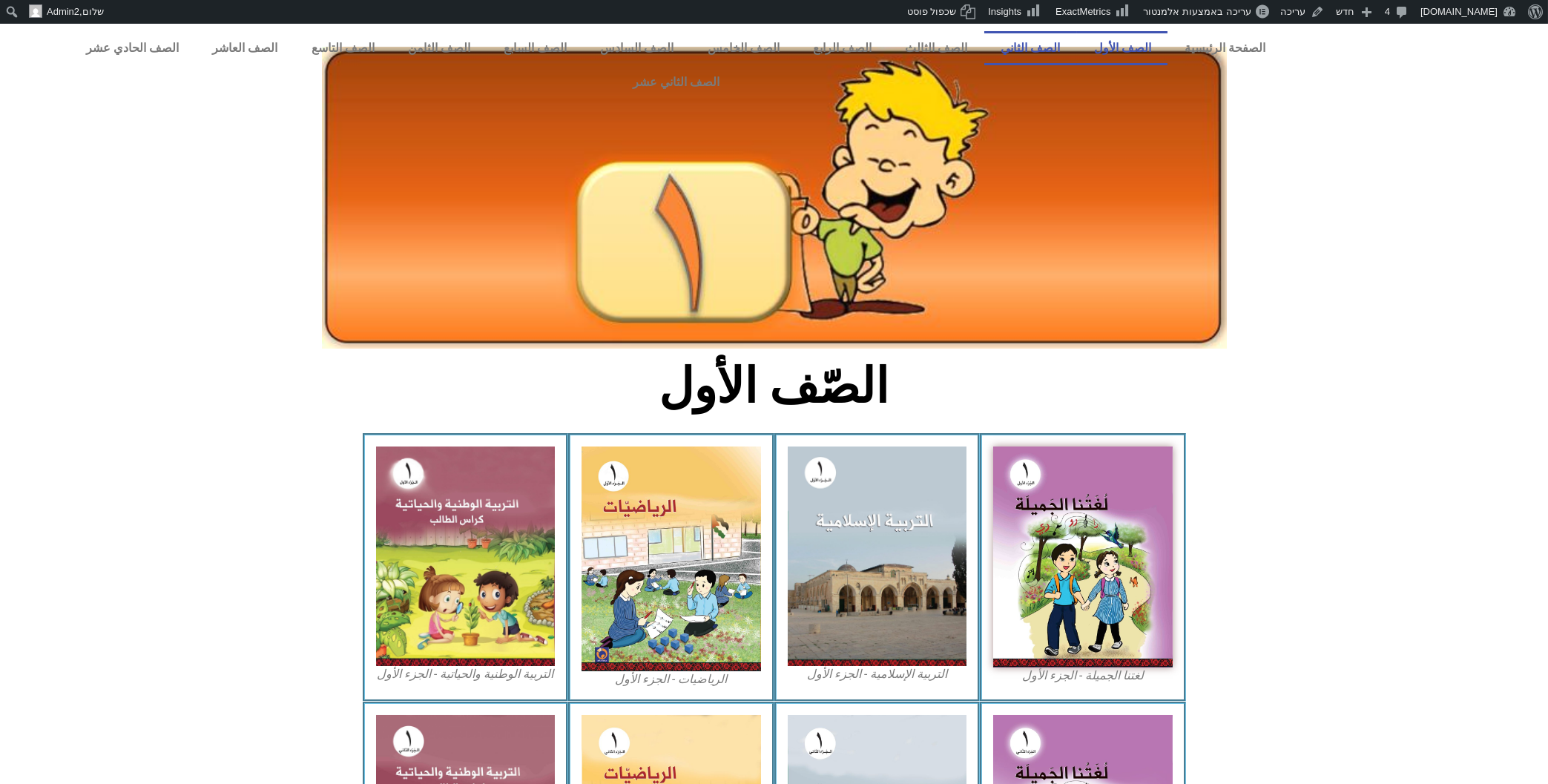
click at [1053, 52] on link "الصف الثاني" at bounding box center [1031, 48] width 93 height 34
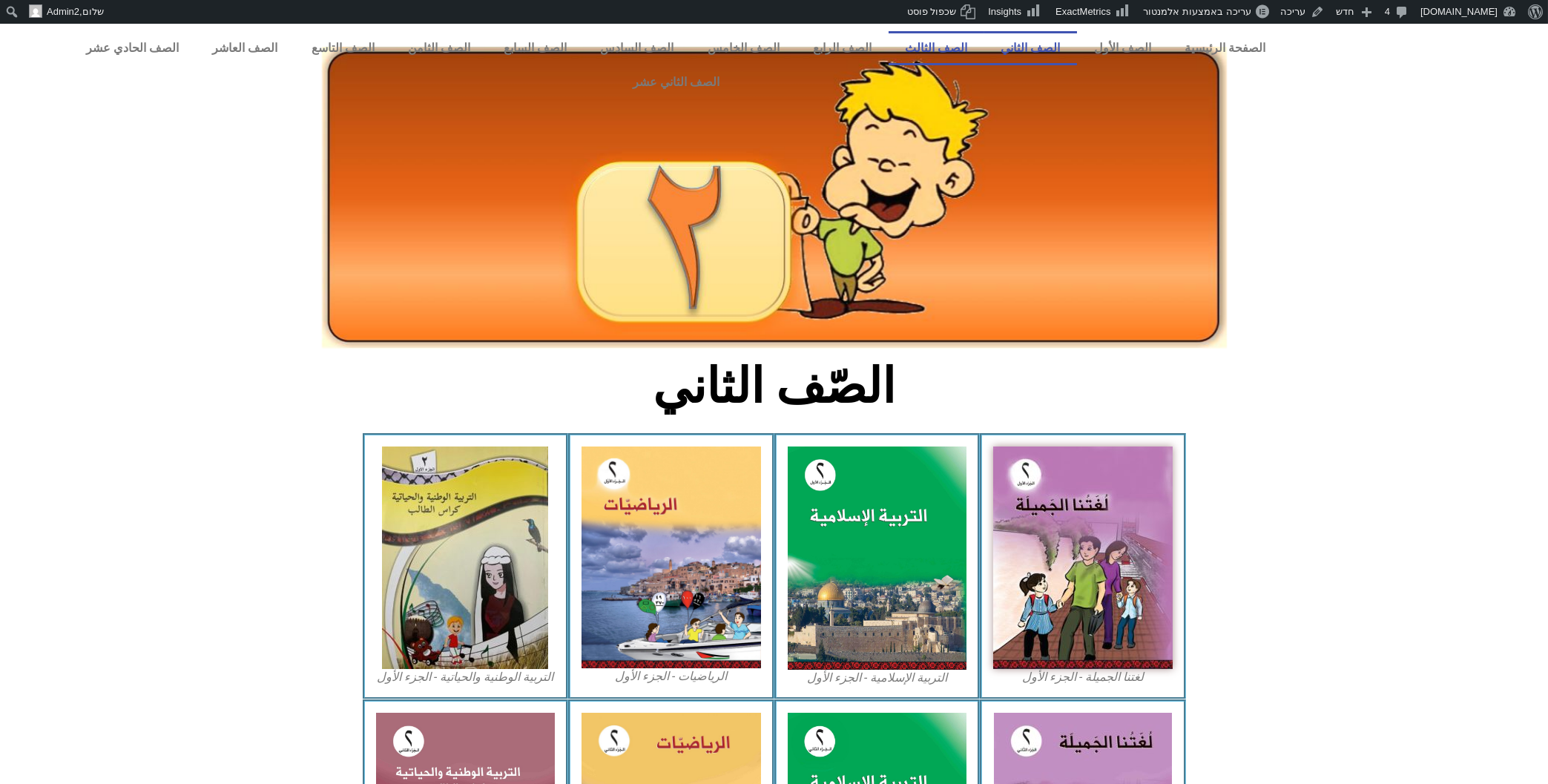
click at [957, 44] on link "الصف الثالث" at bounding box center [936, 48] width 96 height 34
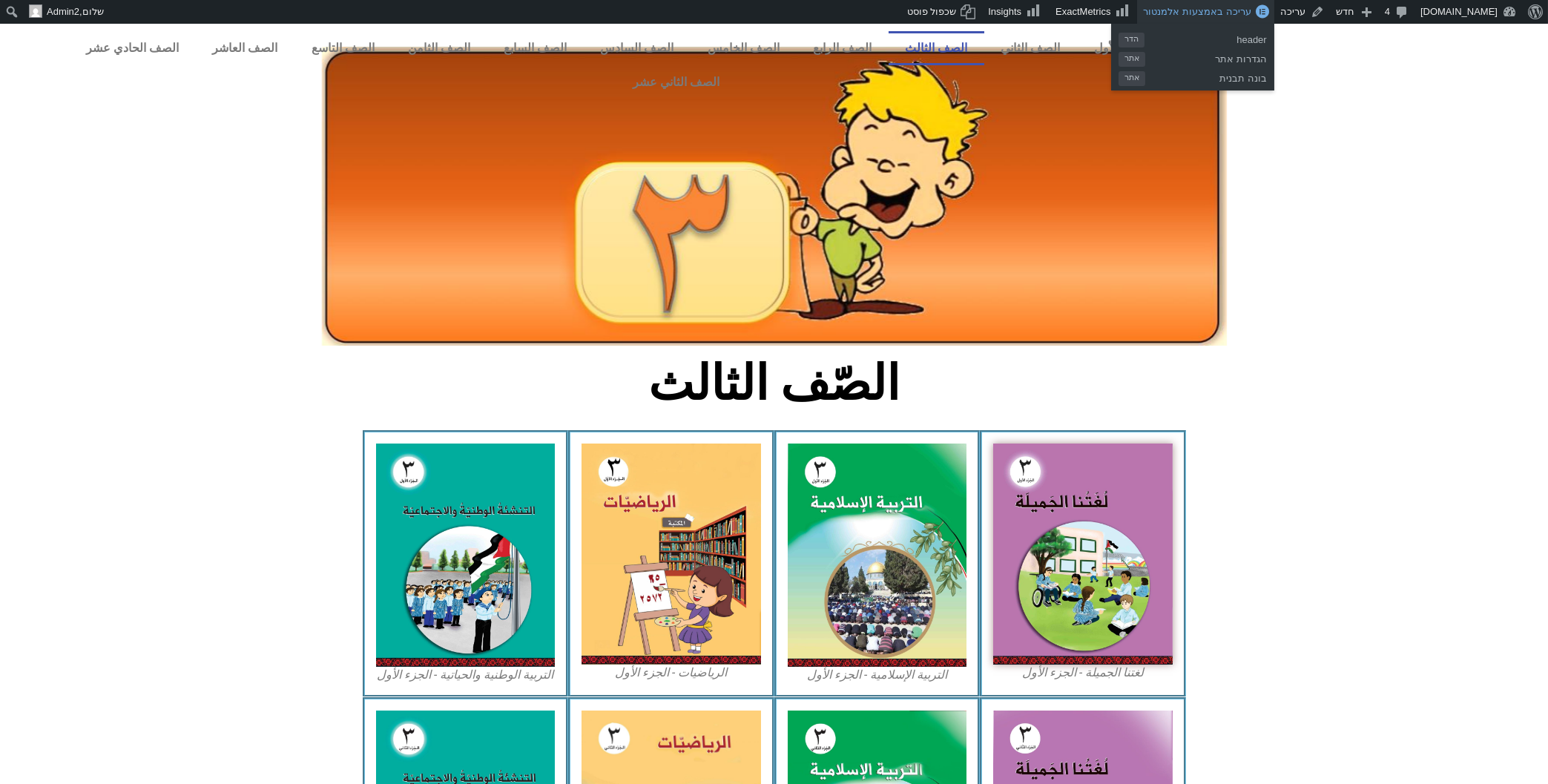
click at [1166, 8] on span "עריכה באמצעות אלמנטור" at bounding box center [1197, 11] width 108 height 11
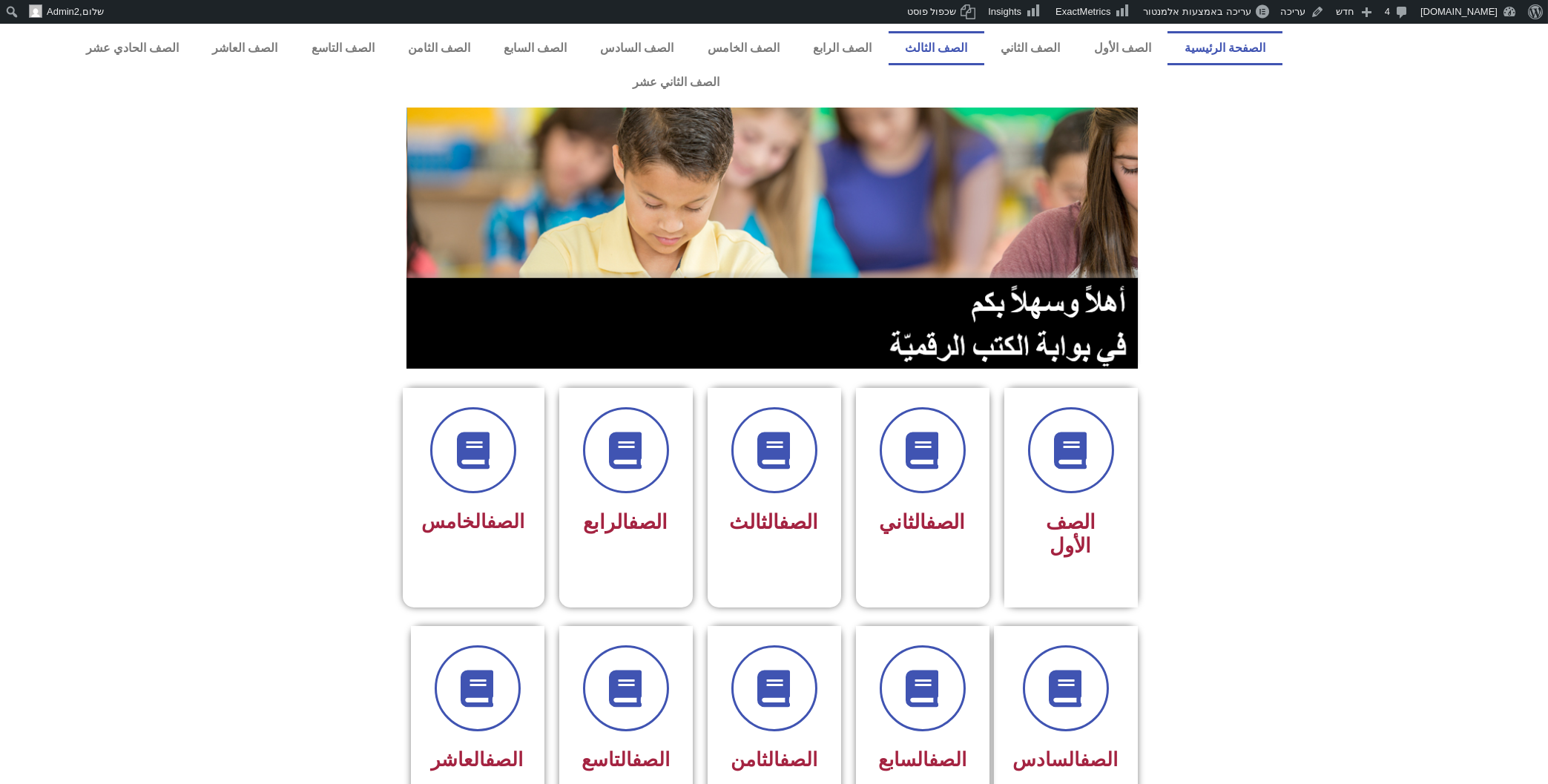
click at [962, 40] on link "الصف الثالث" at bounding box center [936, 48] width 96 height 34
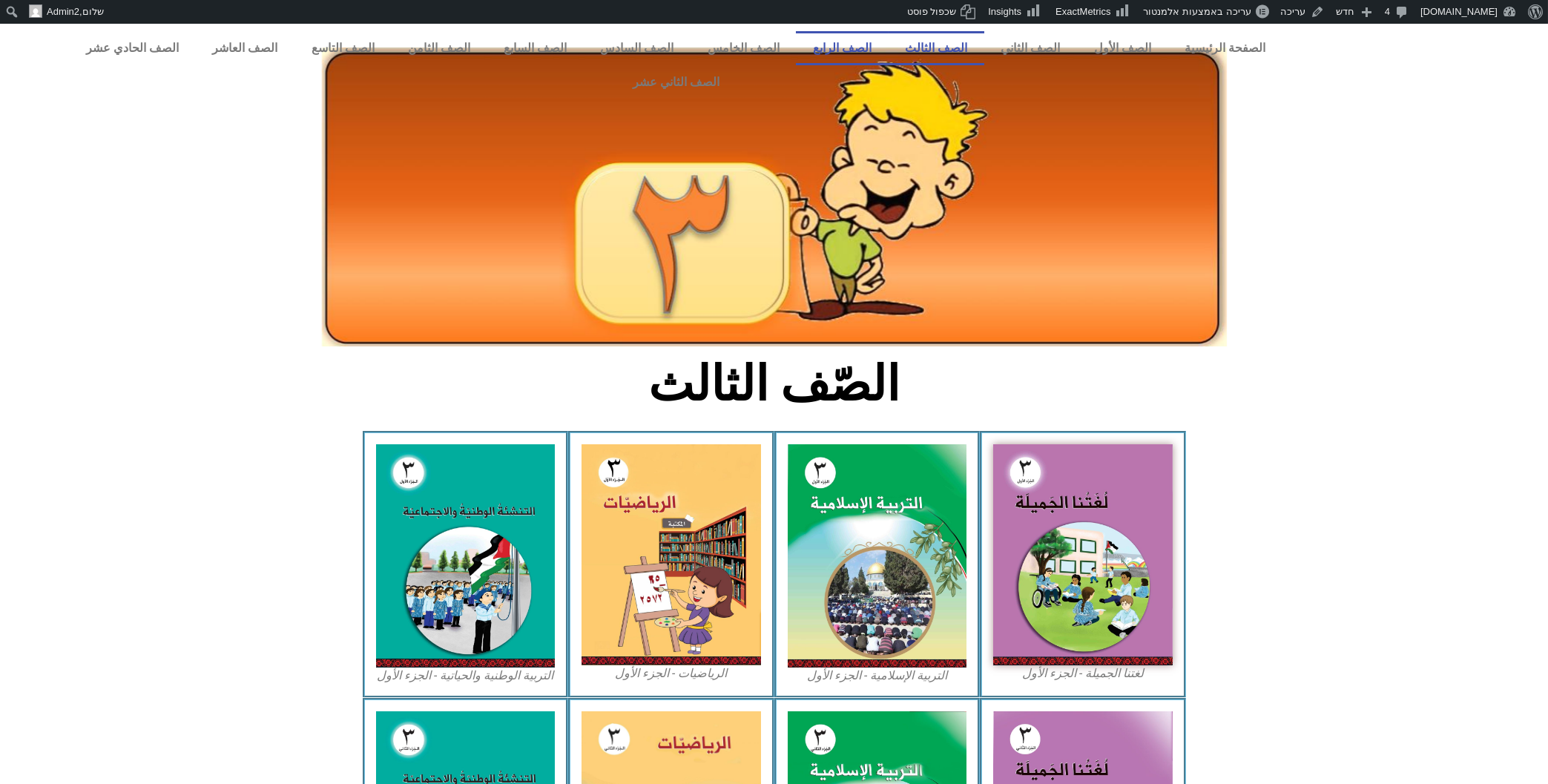
click at [870, 43] on link "الصف الرابع" at bounding box center [841, 48] width 92 height 34
click at [782, 47] on link "الصف الخامس" at bounding box center [743, 48] width 105 height 34
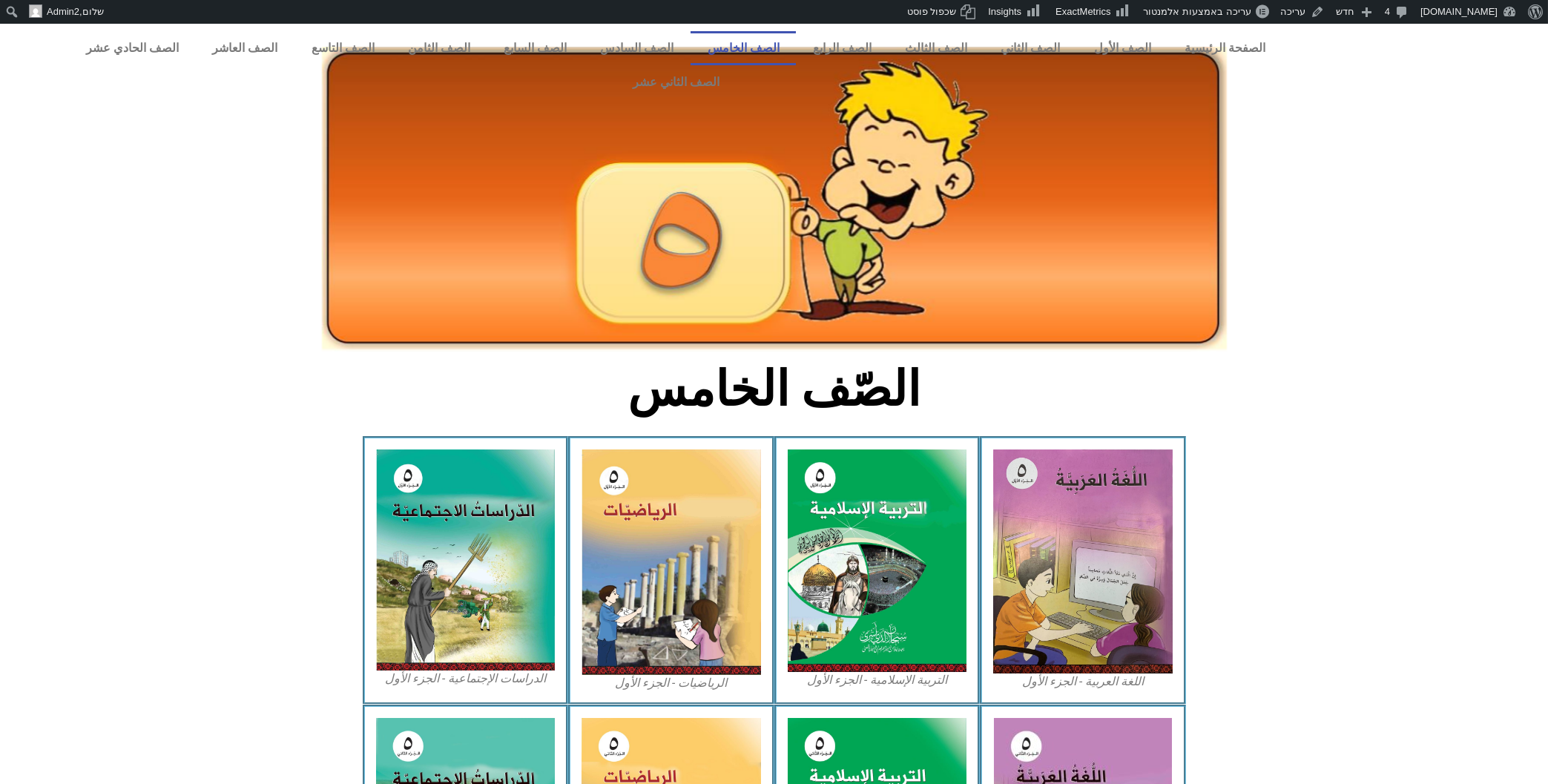
click at [1113, 47] on img at bounding box center [775, 199] width 905 height 305
click at [1113, 45] on link "الصف الأول" at bounding box center [1122, 48] width 91 height 34
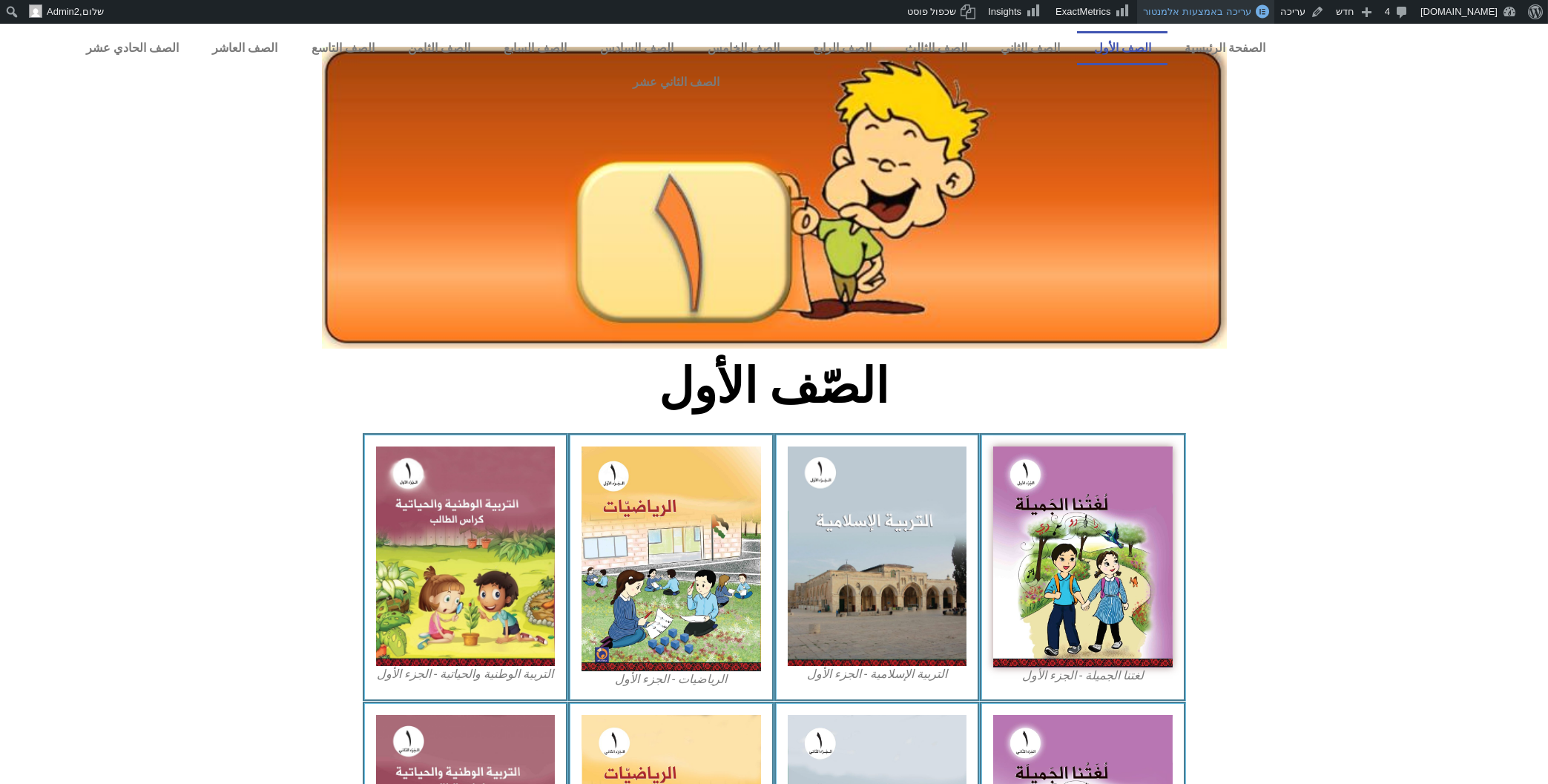
click at [1157, 3] on link "עריכה באמצעות אלמנטור" at bounding box center [1206, 12] width 136 height 24
click at [1232, 35] on span "header" at bounding box center [1206, 38] width 122 height 19
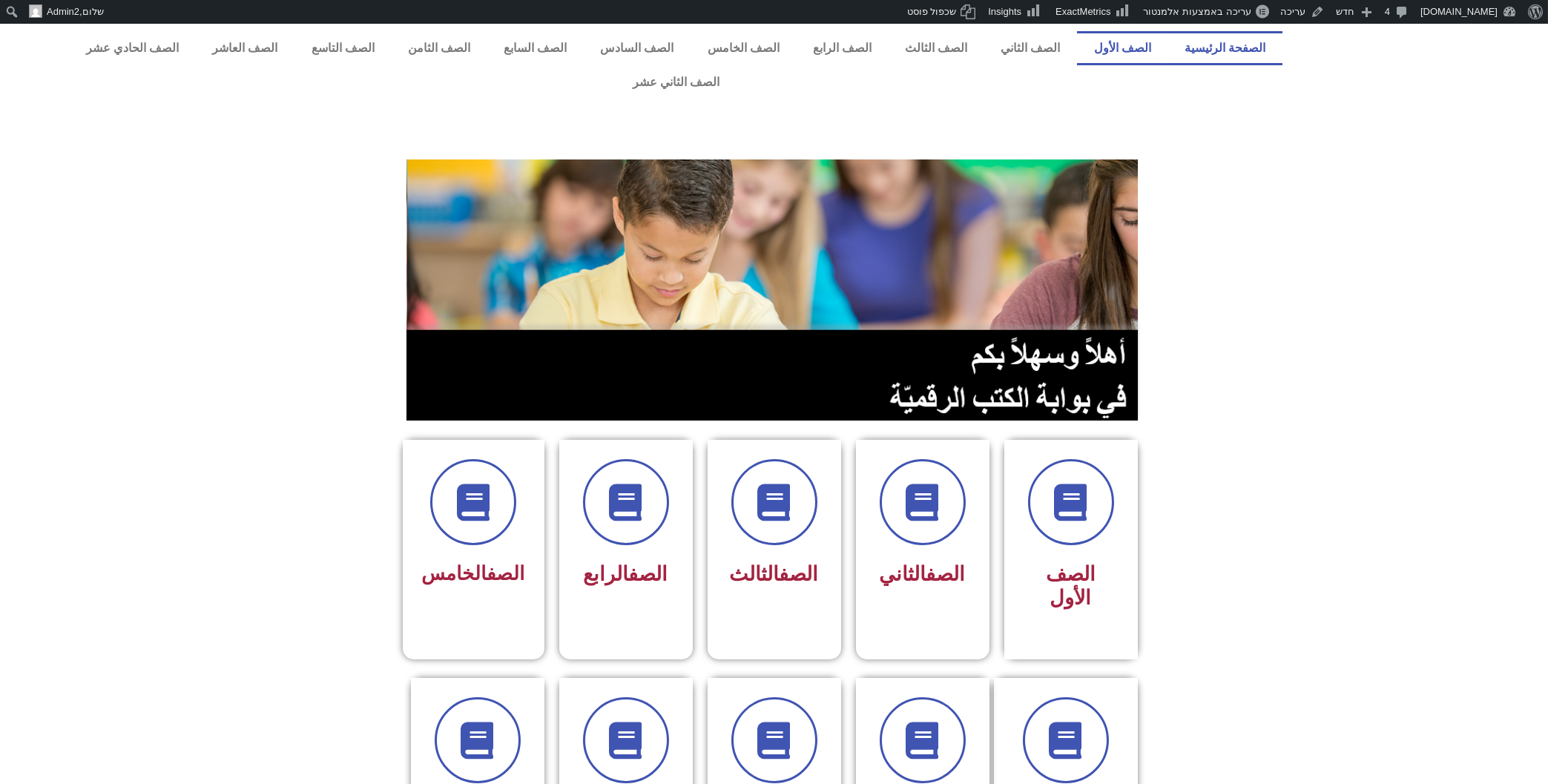
click at [1132, 37] on link "الصف الأول" at bounding box center [1122, 48] width 91 height 34
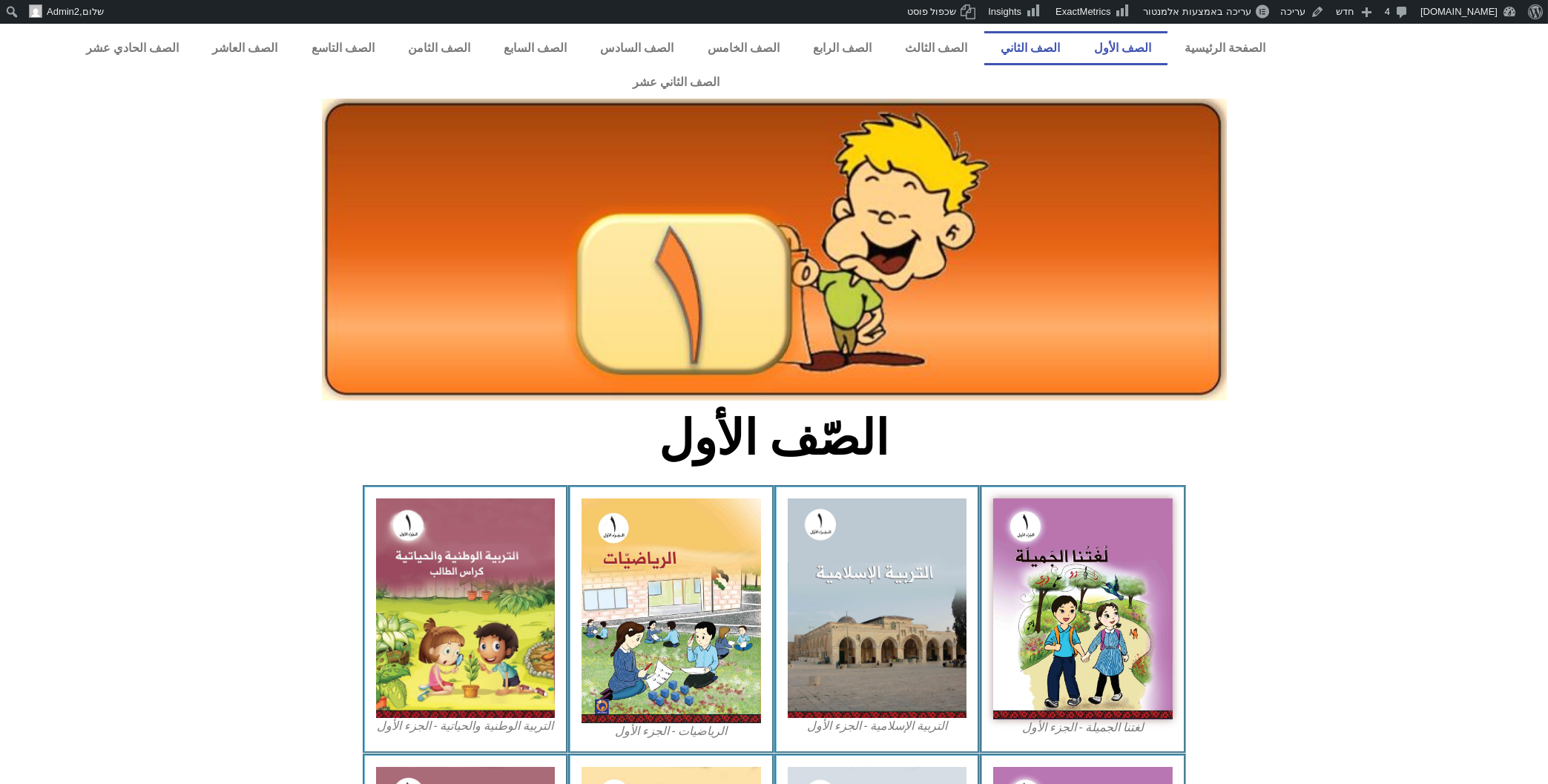
click at [1047, 43] on link "الصف الثاني" at bounding box center [1031, 48] width 93 height 34
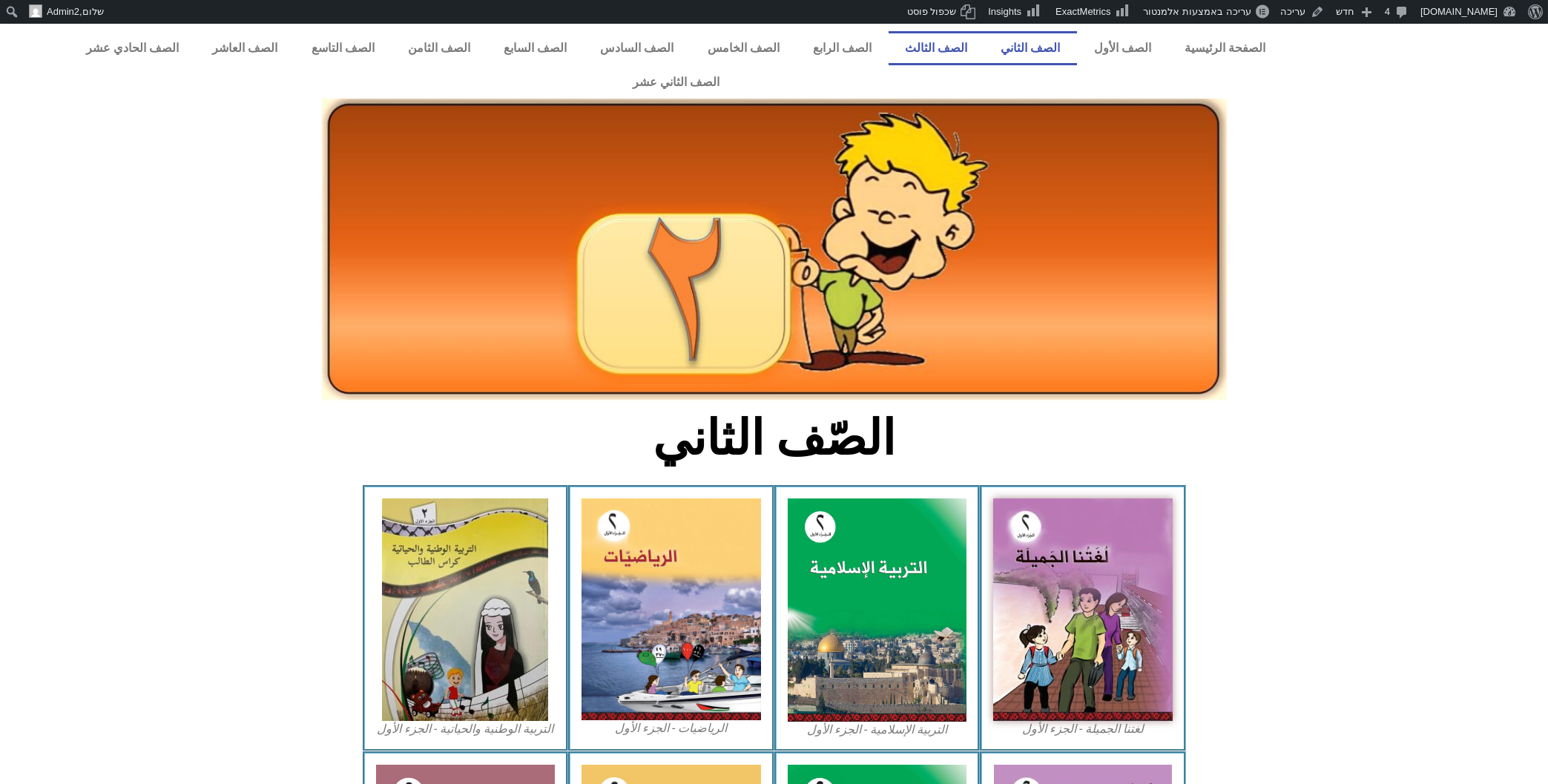
click at [969, 45] on link "الصف الثالث" at bounding box center [936, 48] width 96 height 34
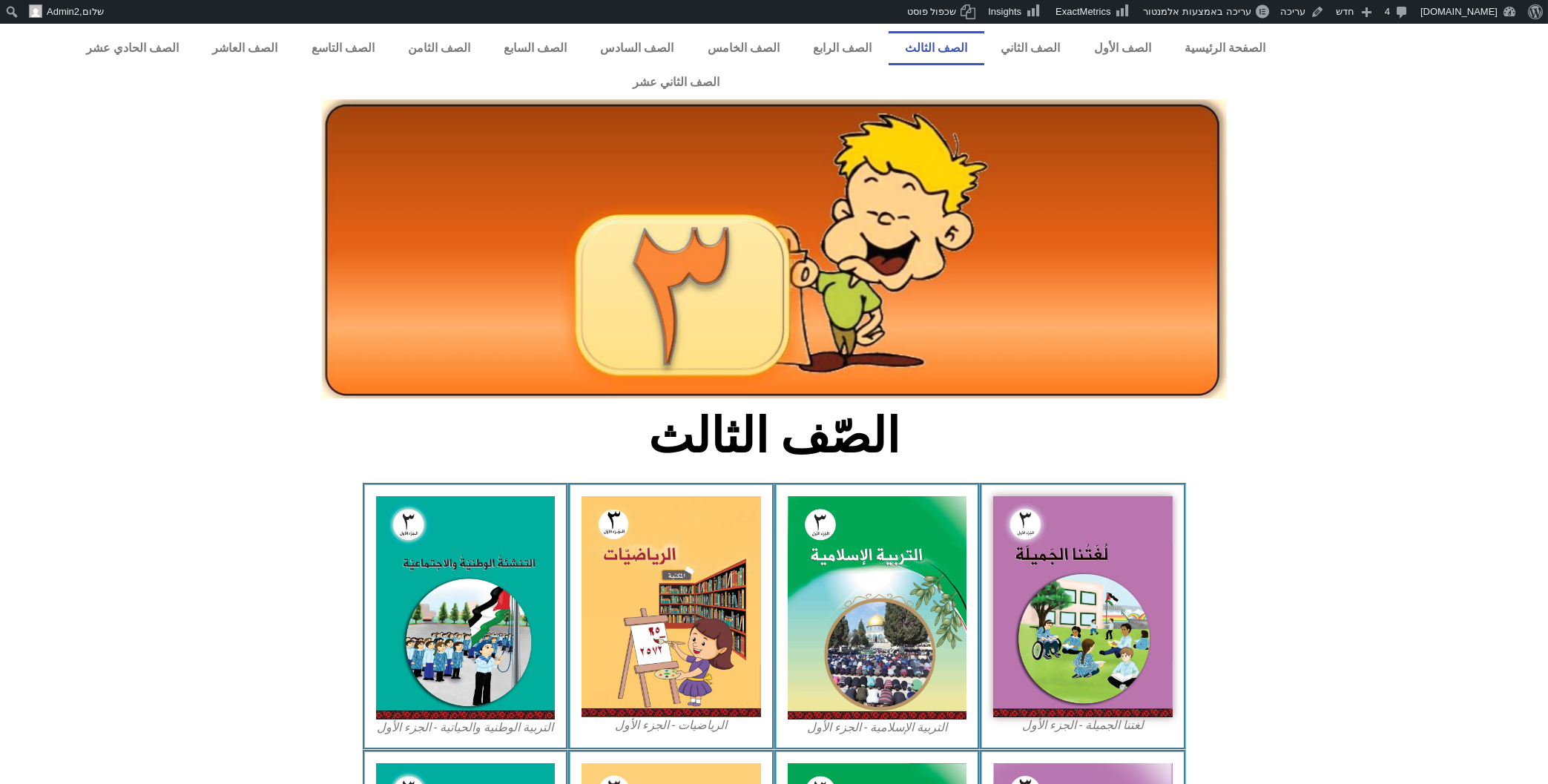
click at [887, 49] on link "الصف الرابع" at bounding box center [841, 48] width 92 height 34
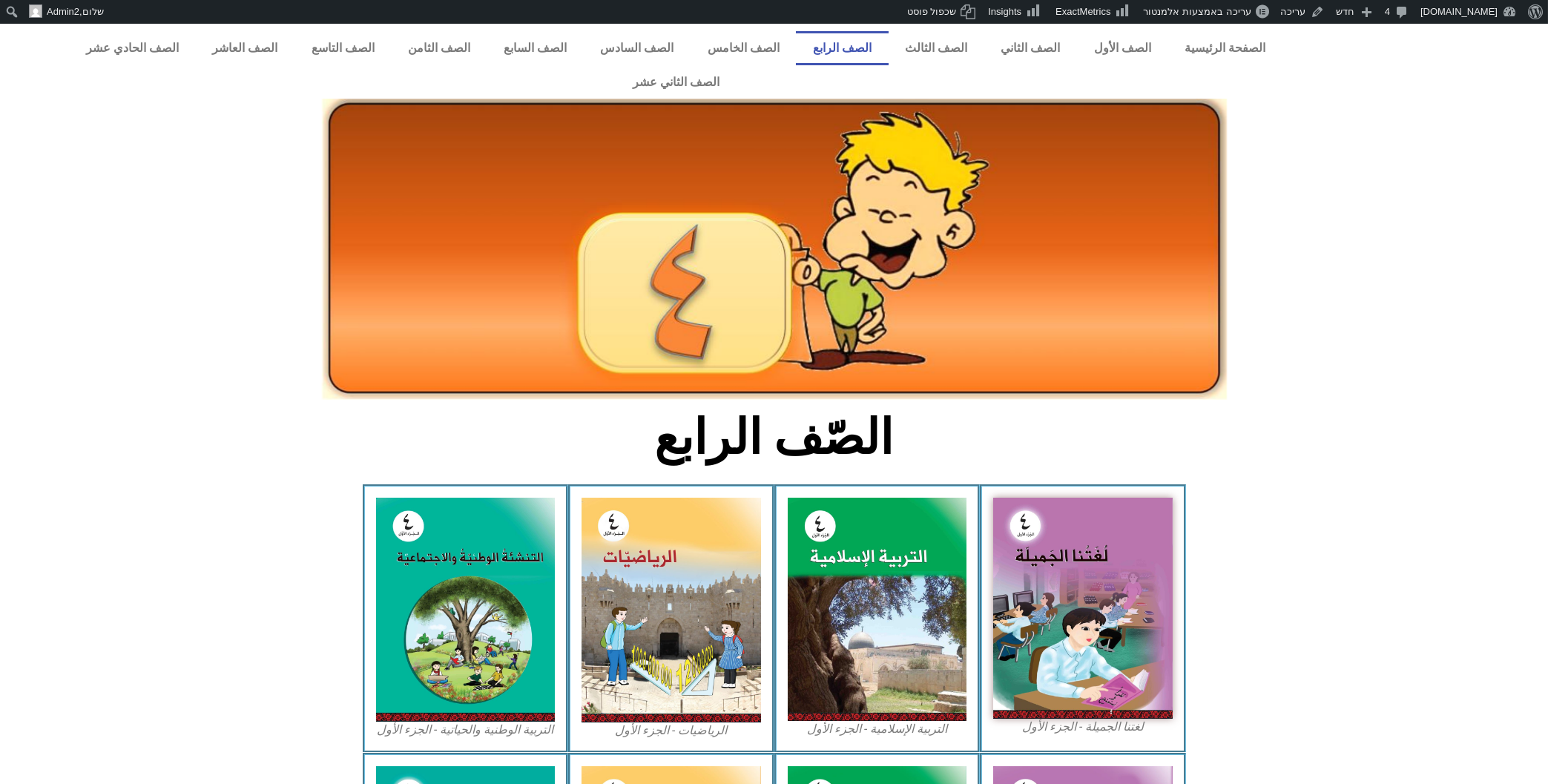
click at [779, 45] on link "الصف الخامس" at bounding box center [743, 48] width 105 height 34
